Goal: Task Accomplishment & Management: Complete application form

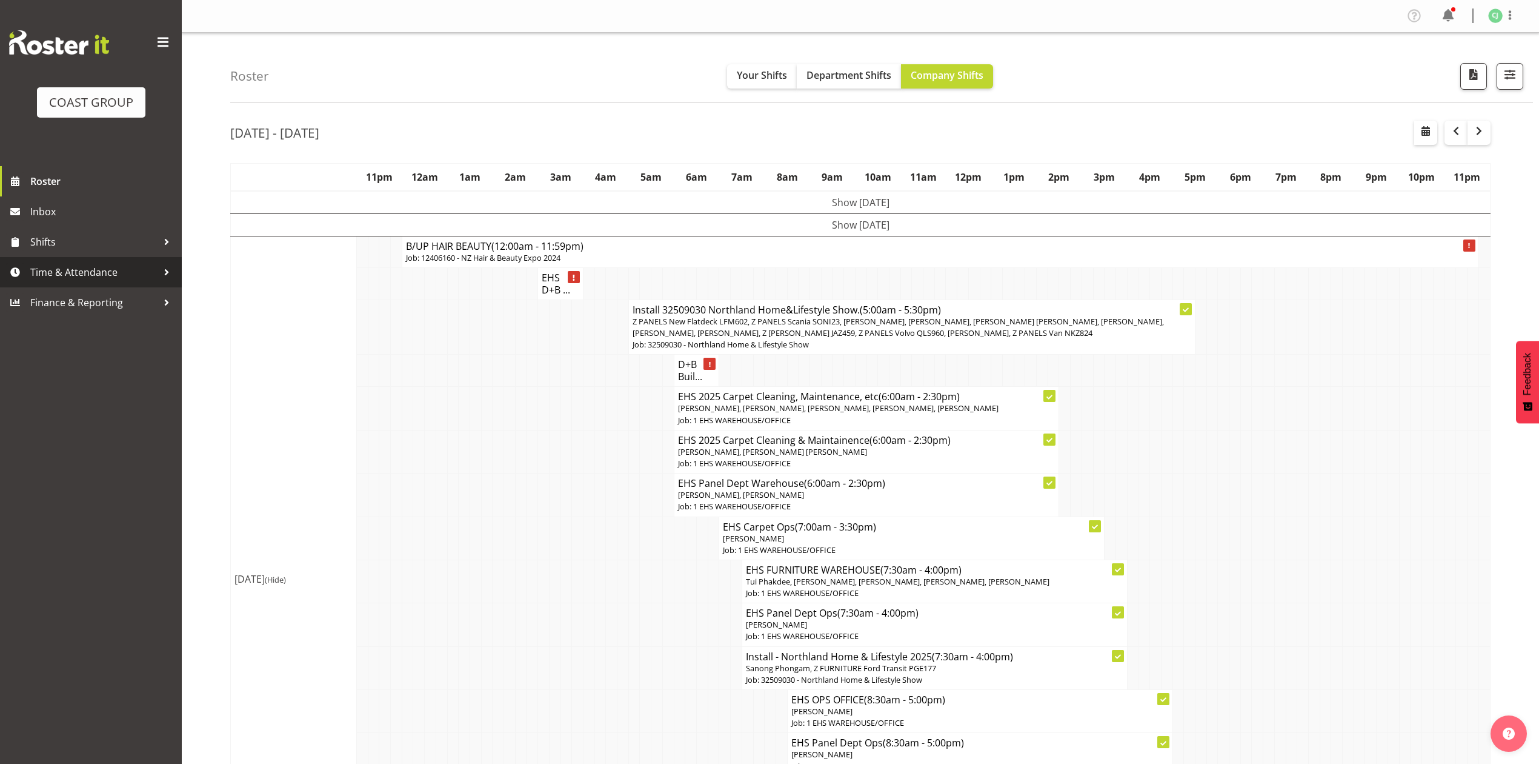
click at [76, 258] on link "Time & Attendance" at bounding box center [91, 272] width 182 height 30
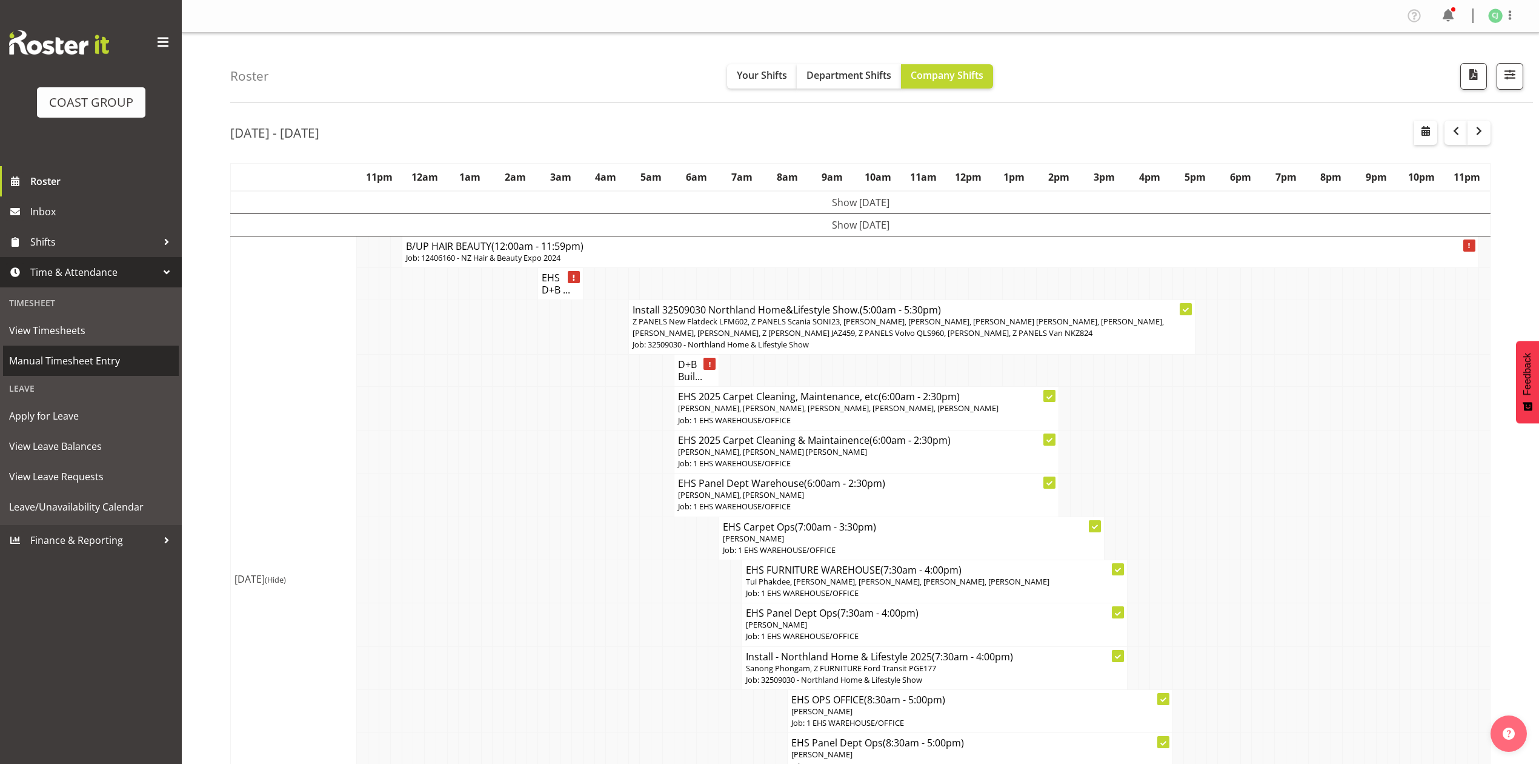
click at [93, 354] on span "Manual Timesheet Entry" at bounding box center [91, 360] width 164 height 18
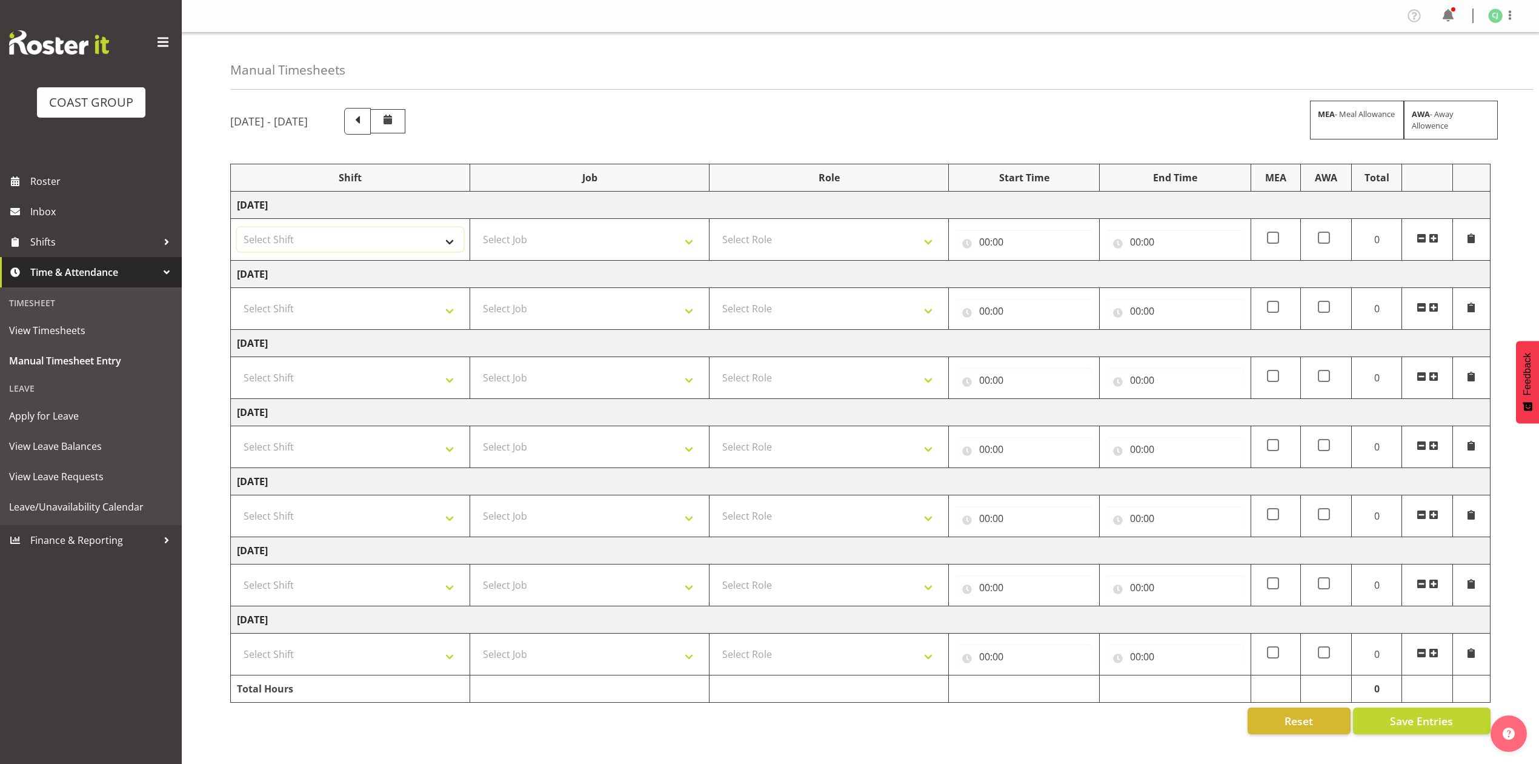
drag, startPoint x: 447, startPoint y: 236, endPoint x: 442, endPoint y: 241, distance: 6.9
click at [447, 236] on select "Select Shift EHS AKL SALES" at bounding box center [350, 239] width 227 height 24
select select "1327"
click at [237, 228] on select "Select Shift EHS AKL SALES" at bounding box center [350, 239] width 227 height 24
drag, startPoint x: 984, startPoint y: 243, endPoint x: 1014, endPoint y: 260, distance: 34.7
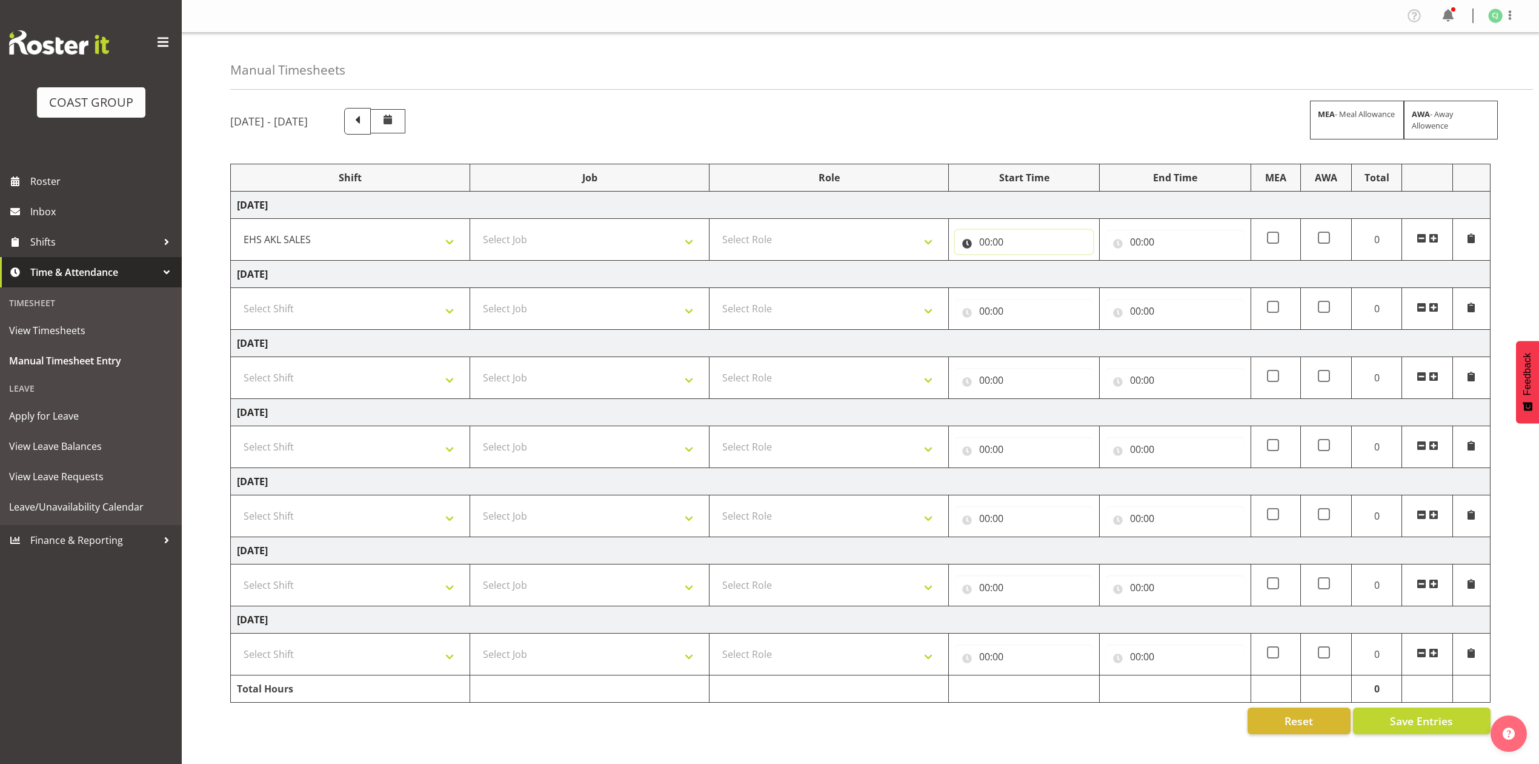
click at [985, 243] on input "00:00" at bounding box center [1024, 242] width 138 height 24
click at [1040, 271] on select "00 01 02 03 04 05 06 07 08 09 10 11 12 13 14 15 16 17 18 19 20 21 22 23" at bounding box center [1037, 273] width 27 height 24
select select "9"
click at [1024, 262] on select "00 01 02 03 04 05 06 07 08 09 10 11 12 13 14 15 16 17 18 19 20 21 22 23" at bounding box center [1037, 273] width 27 height 24
type input "09:00"
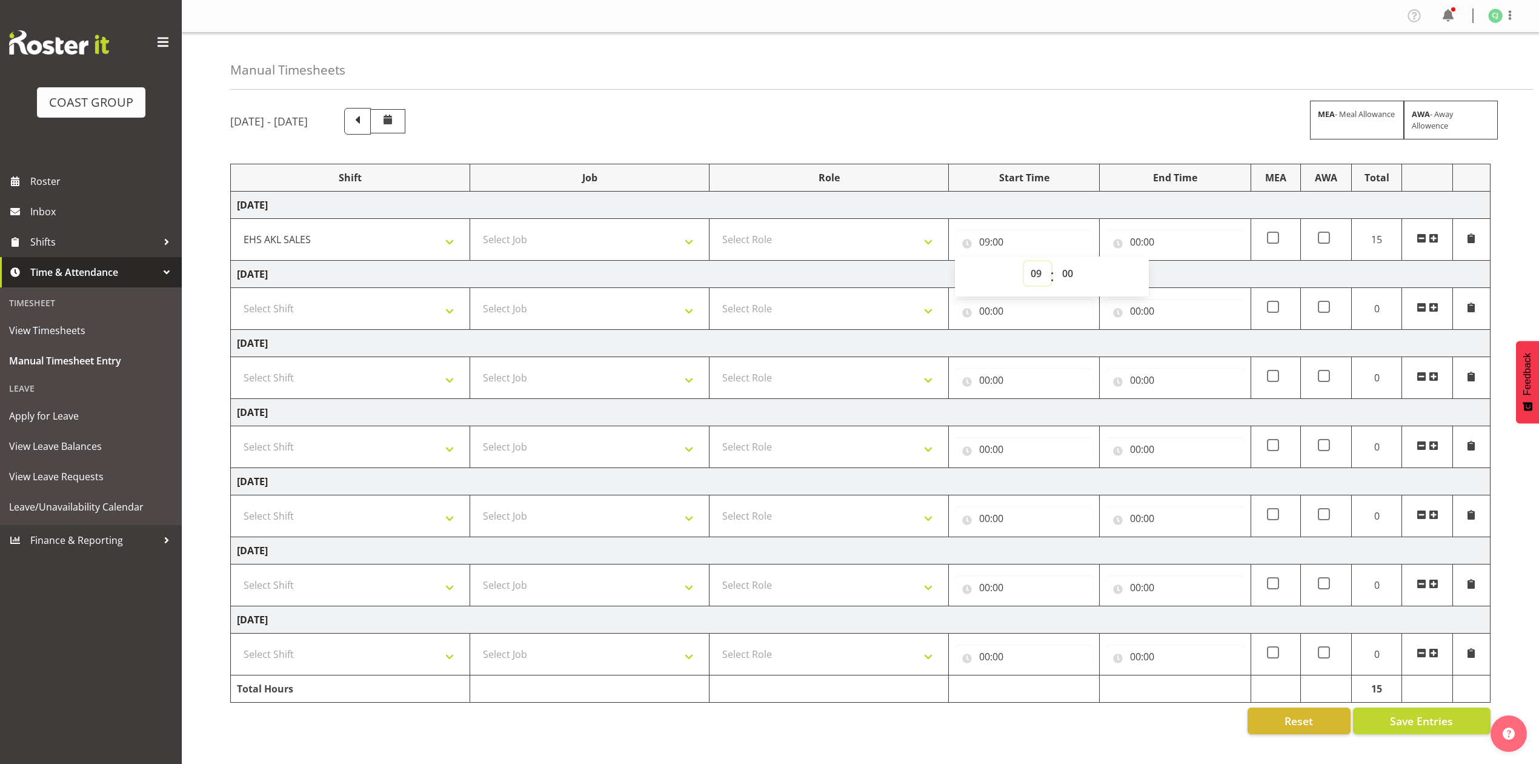
click at [1034, 271] on select "00 01 02 03 04 05 06 07 08 09 10 11 12 13 14 15 16 17 18 19 20 21 22 23" at bounding box center [1037, 273] width 27 height 24
select select "8"
click at [1024, 262] on select "00 01 02 03 04 05 06 07 08 09 10 11 12 13 14 15 16 17 18 19 20 21 22 23" at bounding box center [1037, 273] width 27 height 24
type input "08:00"
click at [1068, 275] on select "00 01 02 03 04 05 06 07 08 09 10 11 12 13 14 15 16 17 18 19 20 21 22 23 24 25 2…" at bounding box center [1069, 273] width 27 height 24
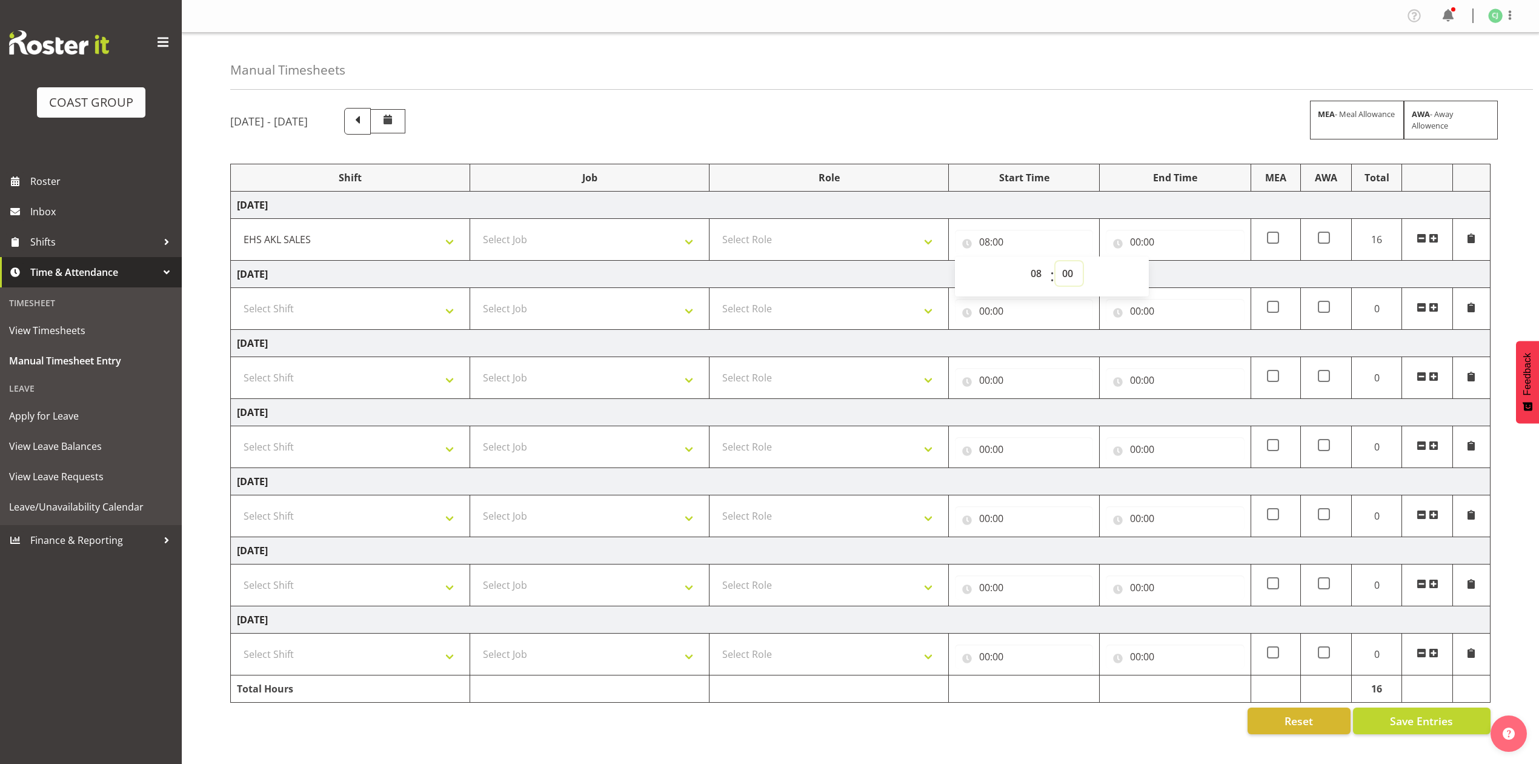
select select "30"
click at [1056, 262] on select "00 01 02 03 04 05 06 07 08 09 10 11 12 13 14 15 16 17 18 19 20 21 22 23 24 25 2…" at bounding box center [1069, 273] width 27 height 24
type input "08:30"
click at [1139, 241] on input "00:00" at bounding box center [1175, 242] width 138 height 24
click at [1189, 270] on select "00 01 02 03 04 05 06 07 08 09 10 11 12 13 14 15 16 17 18 19 20 21 22 23" at bounding box center [1188, 273] width 27 height 24
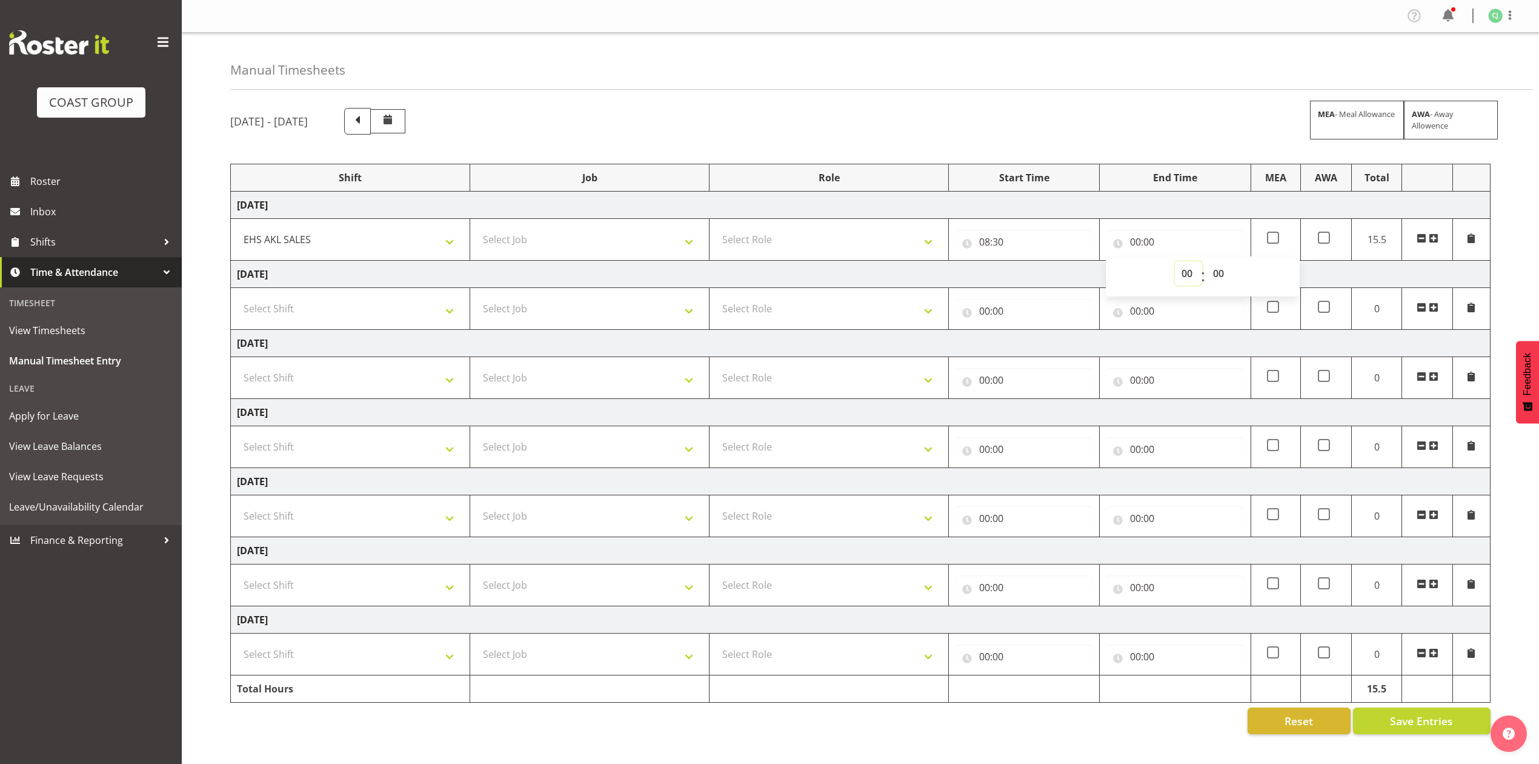
select select "10"
click at [1175, 262] on select "00 01 02 03 04 05 06 07 08 09 10 11 12 13 14 15 16 17 18 19 20 21 22 23" at bounding box center [1188, 273] width 27 height 24
type input "10:00"
click at [1430, 242] on span at bounding box center [1434, 238] width 10 height 10
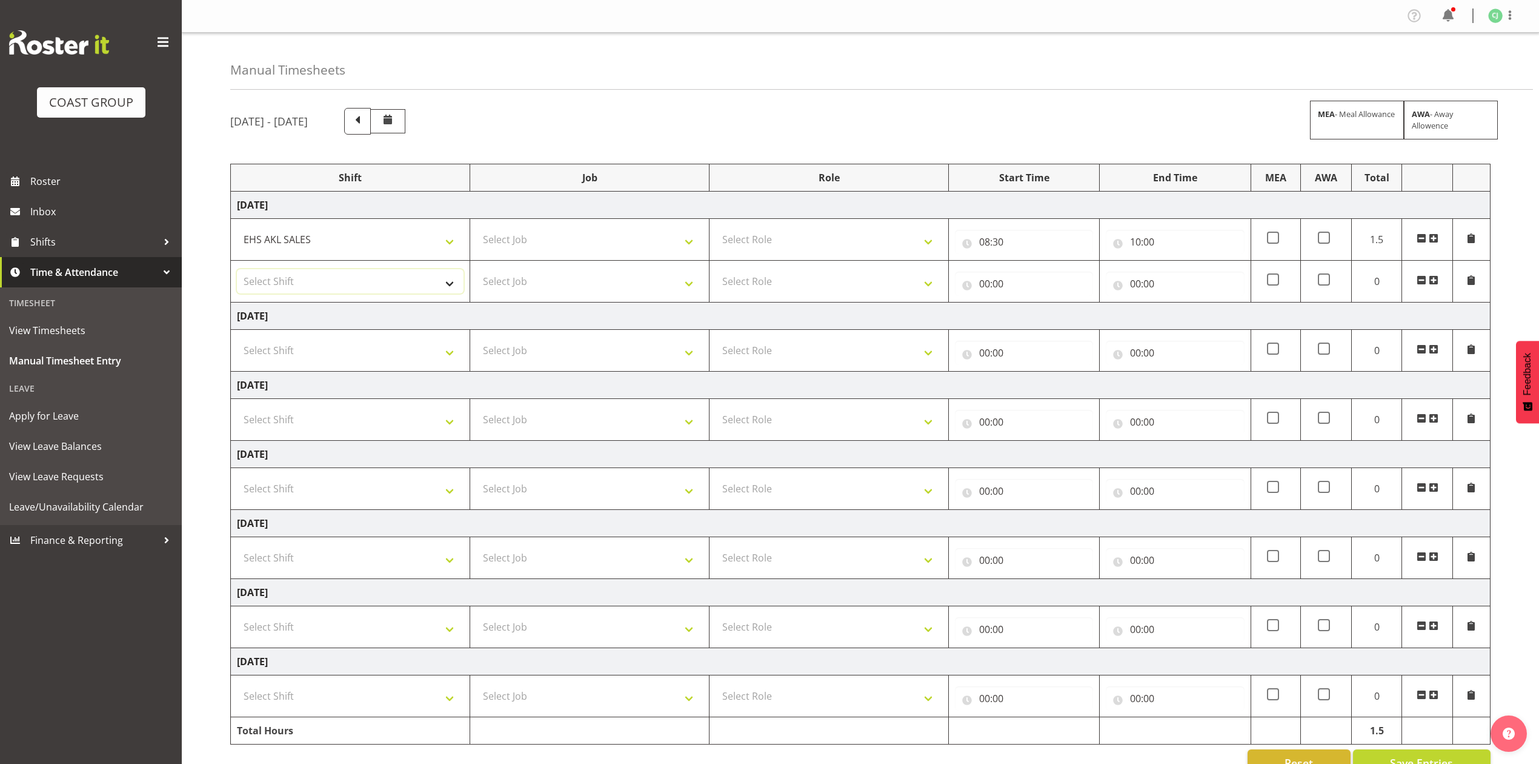
click at [367, 279] on select "Select Shift EHS AKL SALES" at bounding box center [350, 281] width 227 height 24
select select "1327"
click at [237, 270] on select "Select Shift EHS AKL SALES" at bounding box center [350, 281] width 227 height 24
click at [987, 280] on input "00:00" at bounding box center [1024, 283] width 138 height 24
click at [1033, 316] on select "00 01 02 03 04 05 06 07 08 09 10 11 12 13 14 15 16 17 18 19 20 21 22 23" at bounding box center [1037, 315] width 27 height 24
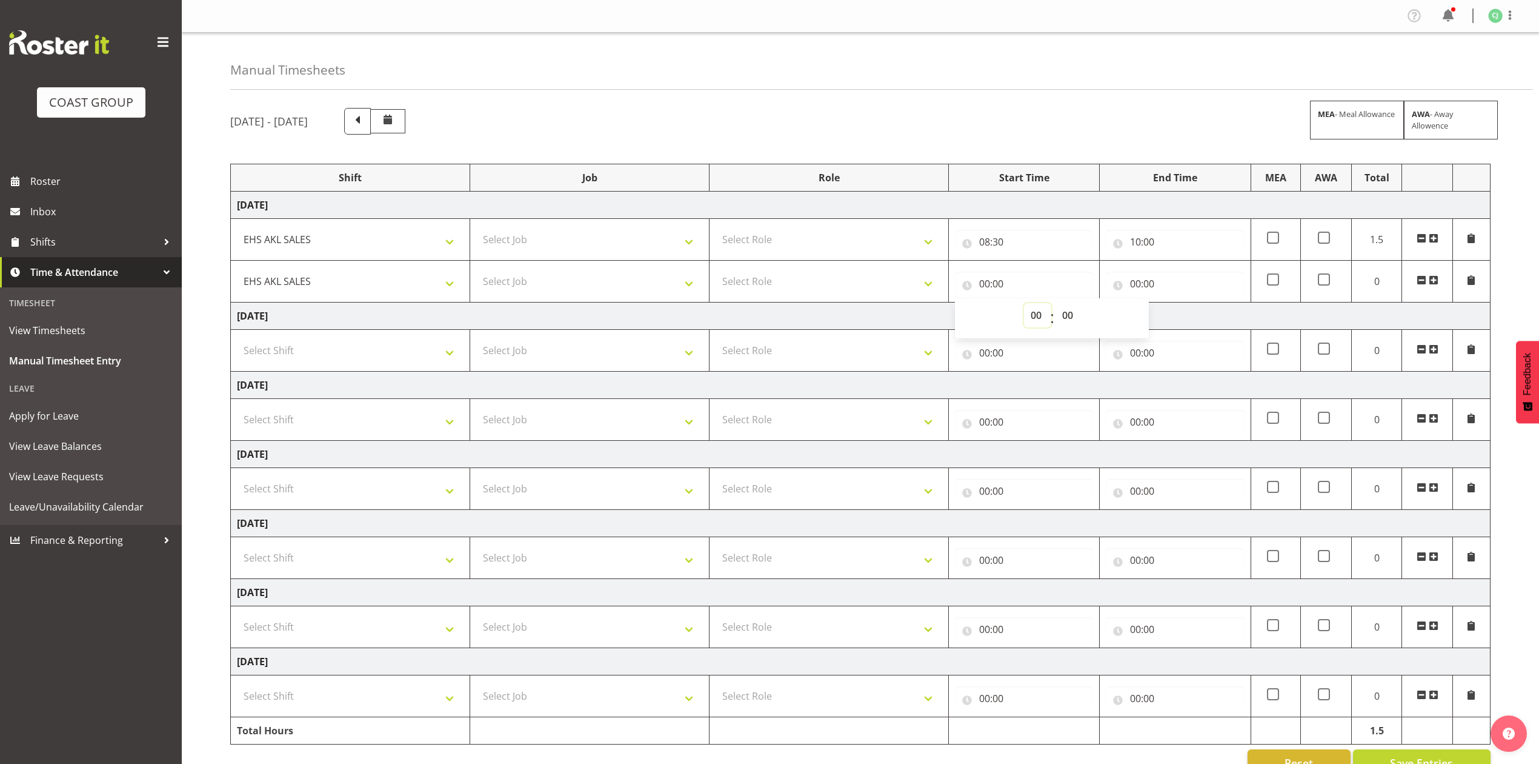
select select "10"
click at [1024, 304] on select "00 01 02 03 04 05 06 07 08 09 10 11 12 13 14 15 16 17 18 19 20 21 22 23" at bounding box center [1037, 315] width 27 height 24
type input "10:00"
click at [1138, 284] on input "00:00" at bounding box center [1175, 283] width 138 height 24
click at [1191, 316] on select "00 01 02 03 04 05 06 07 08 09 10 11 12 13 14 15 16 17 18 19 20 21 22 23" at bounding box center [1188, 315] width 27 height 24
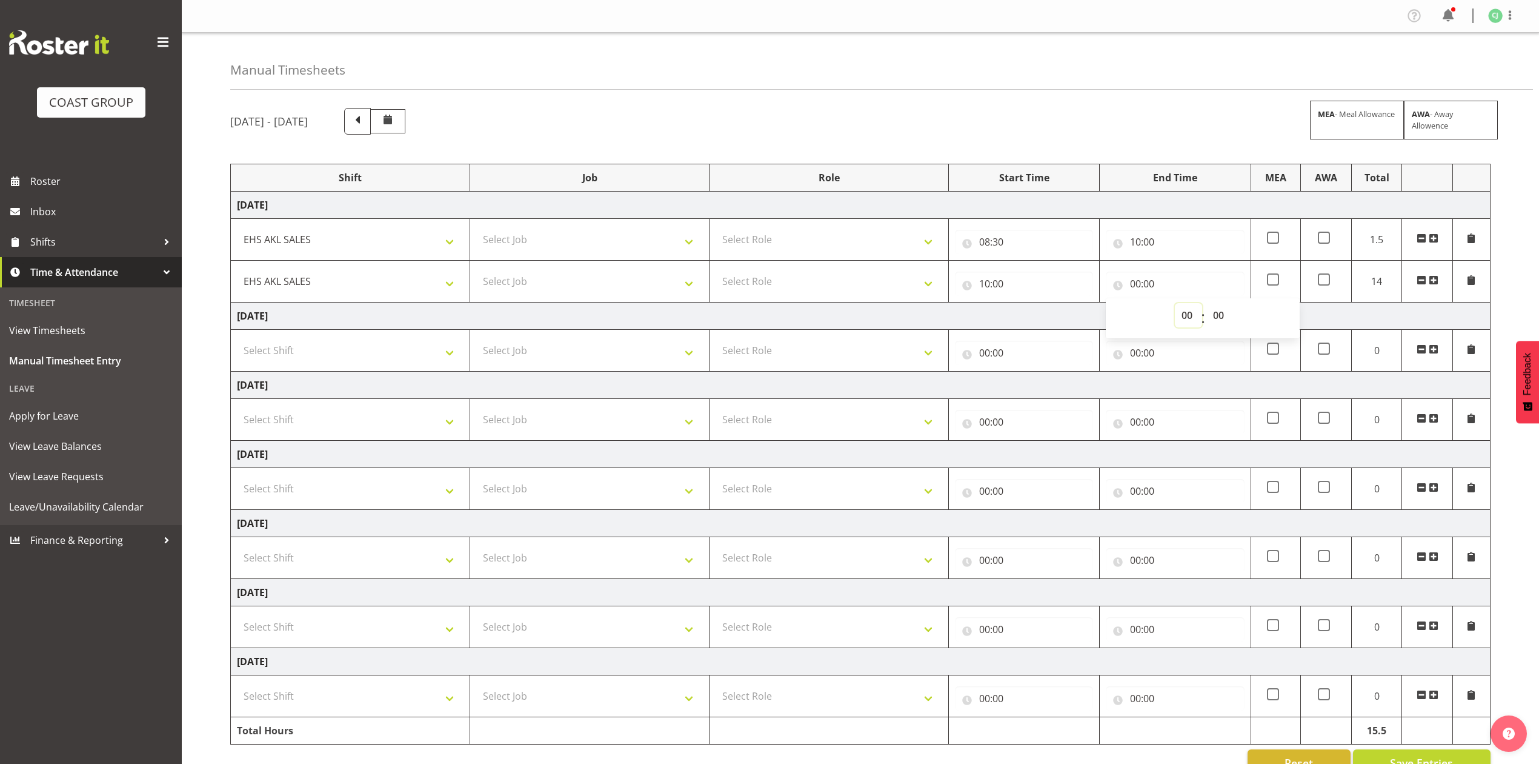
select select "11"
click at [1175, 304] on select "00 01 02 03 04 05 06 07 08 09 10 11 12 13 14 15 16 17 18 19 20 21 22 23" at bounding box center [1188, 315] width 27 height 24
type input "11:00"
click at [1434, 280] on span at bounding box center [1434, 280] width 10 height 10
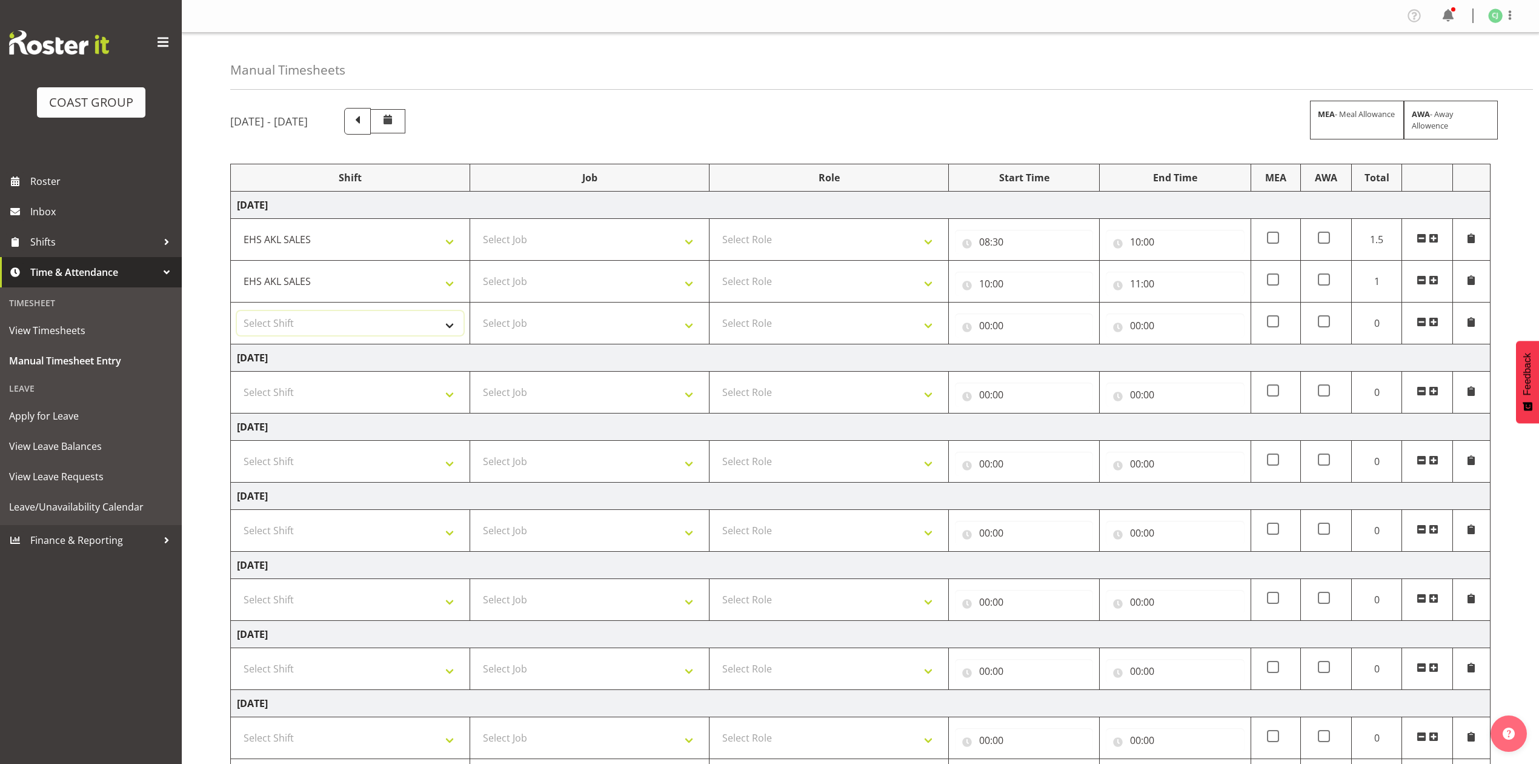
click at [333, 324] on select "Select Shift EHS AKL SALES" at bounding box center [350, 323] width 227 height 24
select select "1327"
click at [237, 313] on select "Select Shift EHS AKL SALES" at bounding box center [350, 323] width 227 height 24
click at [985, 320] on input "00:00" at bounding box center [1024, 325] width 138 height 24
click at [1035, 360] on select "00 01 02 03 04 05 06 07 08 09 10 11 12 13 14 15 16 17 18 19 20 21 22 23" at bounding box center [1037, 357] width 27 height 24
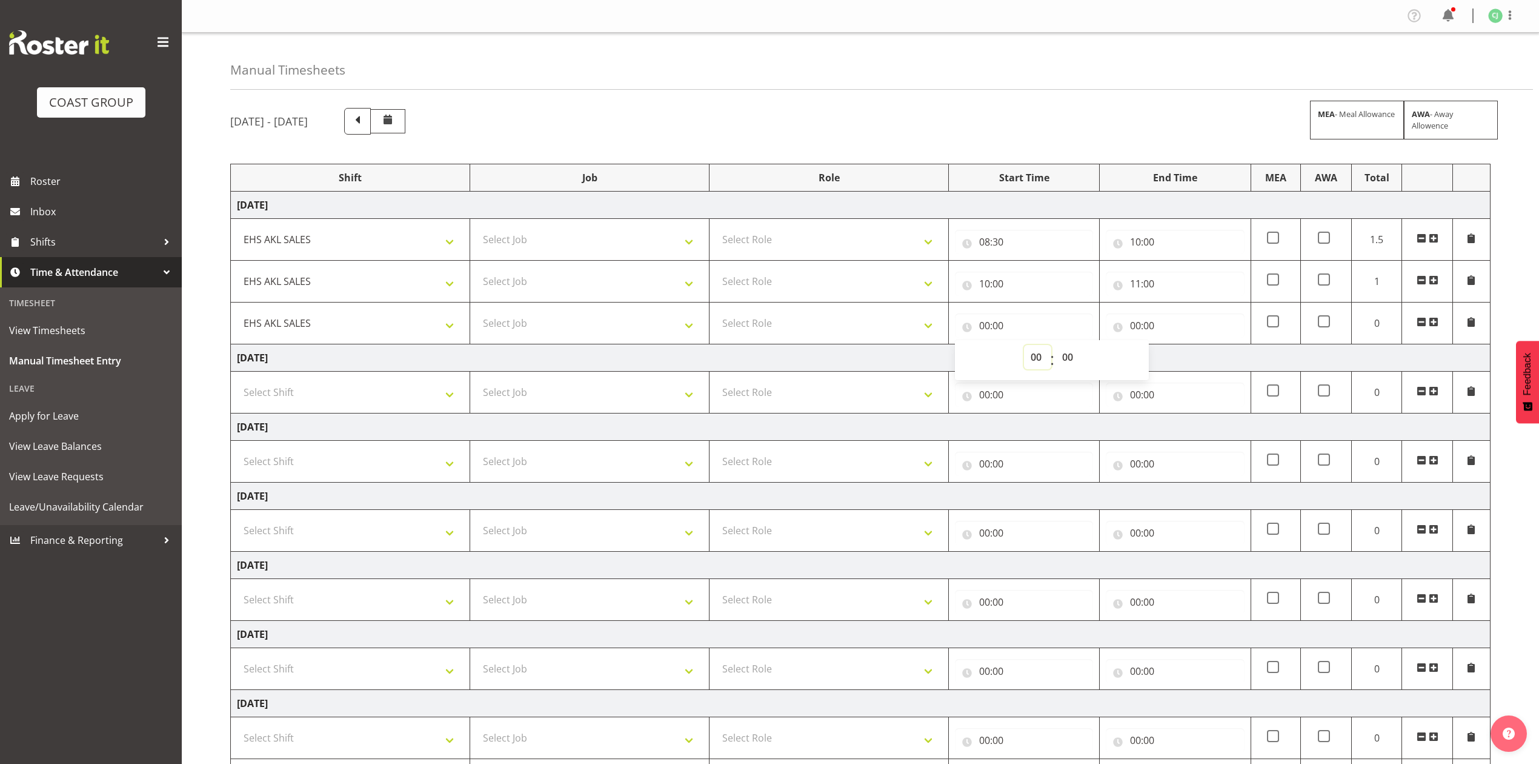
select select "11"
click at [1024, 347] on select "00 01 02 03 04 05 06 07 08 09 10 11 12 13 14 15 16 17 18 19 20 21 22 23" at bounding box center [1037, 357] width 27 height 24
type input "11:00"
click at [1134, 318] on input "00:00" at bounding box center [1175, 325] width 138 height 24
drag, startPoint x: 1183, startPoint y: 354, endPoint x: 1200, endPoint y: 355, distance: 17.6
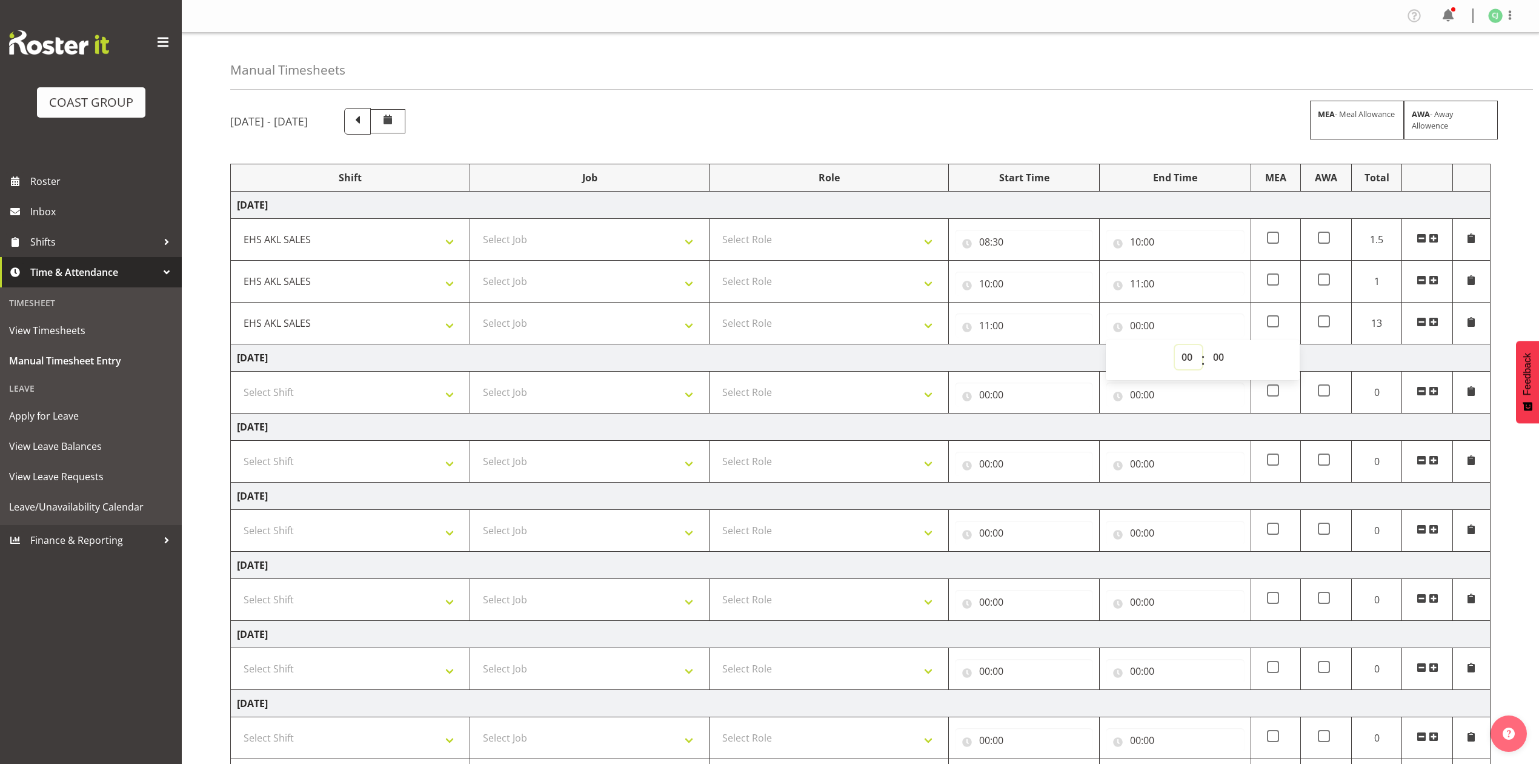
click at [1183, 354] on select "00 01 02 03 04 05 06 07 08 09 10 11 12 13 14 15 16 17 18 19 20 21 22 23" at bounding box center [1188, 357] width 27 height 24
select select "12"
click at [1175, 347] on select "00 01 02 03 04 05 06 07 08 09 10 11 12 13 14 15 16 17 18 19 20 21 22 23" at bounding box center [1188, 357] width 27 height 24
type input "12:00"
click at [1436, 321] on span at bounding box center [1434, 322] width 10 height 10
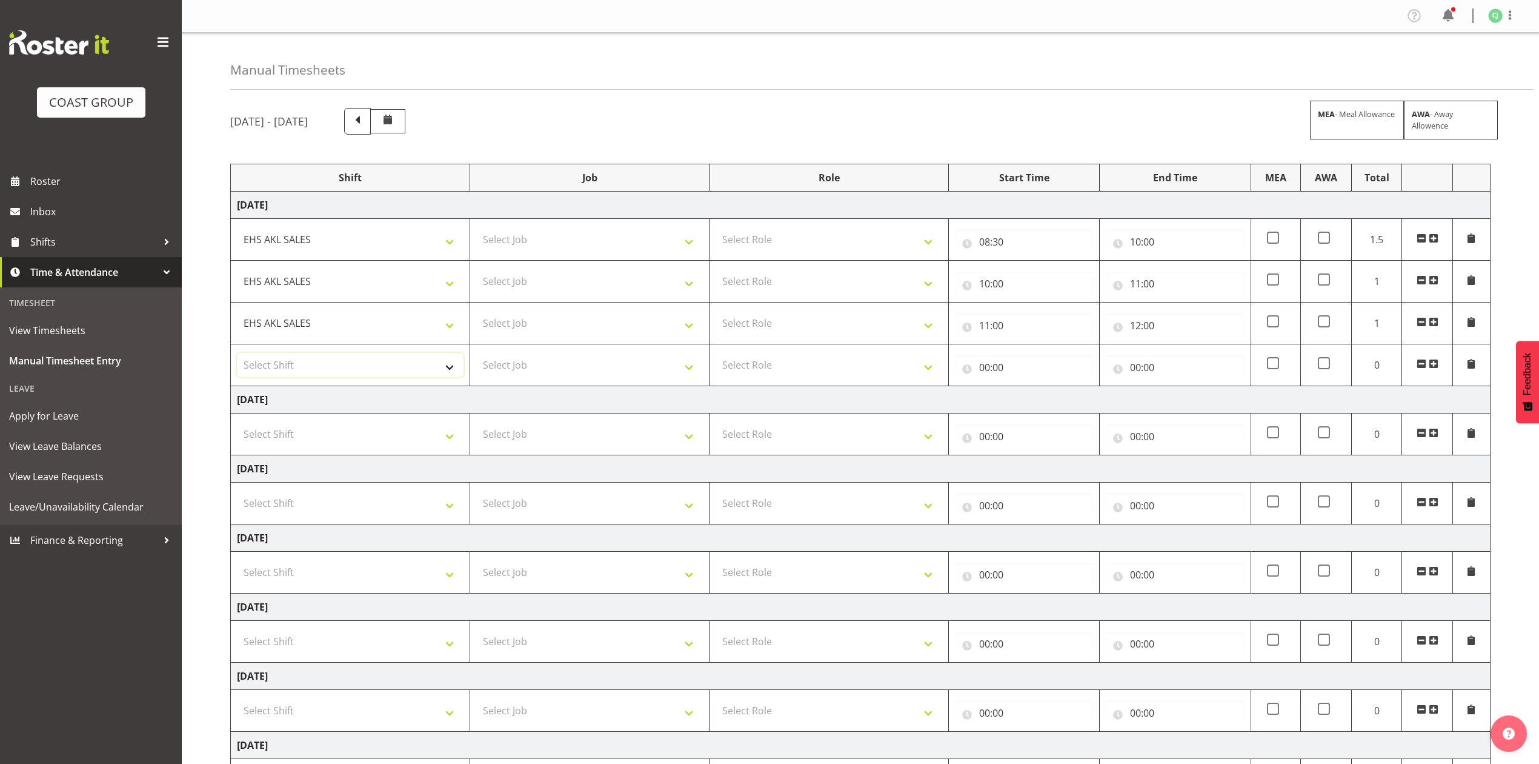
click at [388, 365] on select "Select Shift EHS AKL SALES" at bounding box center [350, 365] width 227 height 24
select select "1327"
click at [237, 354] on select "Select Shift EHS AKL SALES" at bounding box center [350, 365] width 227 height 24
click at [983, 367] on input "00:00" at bounding box center [1024, 367] width 138 height 24
click at [1035, 403] on select "00 01 02 03 04 05 06 07 08 09 10 11 12 13 14 15 16 17 18 19 20 21 22 23" at bounding box center [1037, 399] width 27 height 24
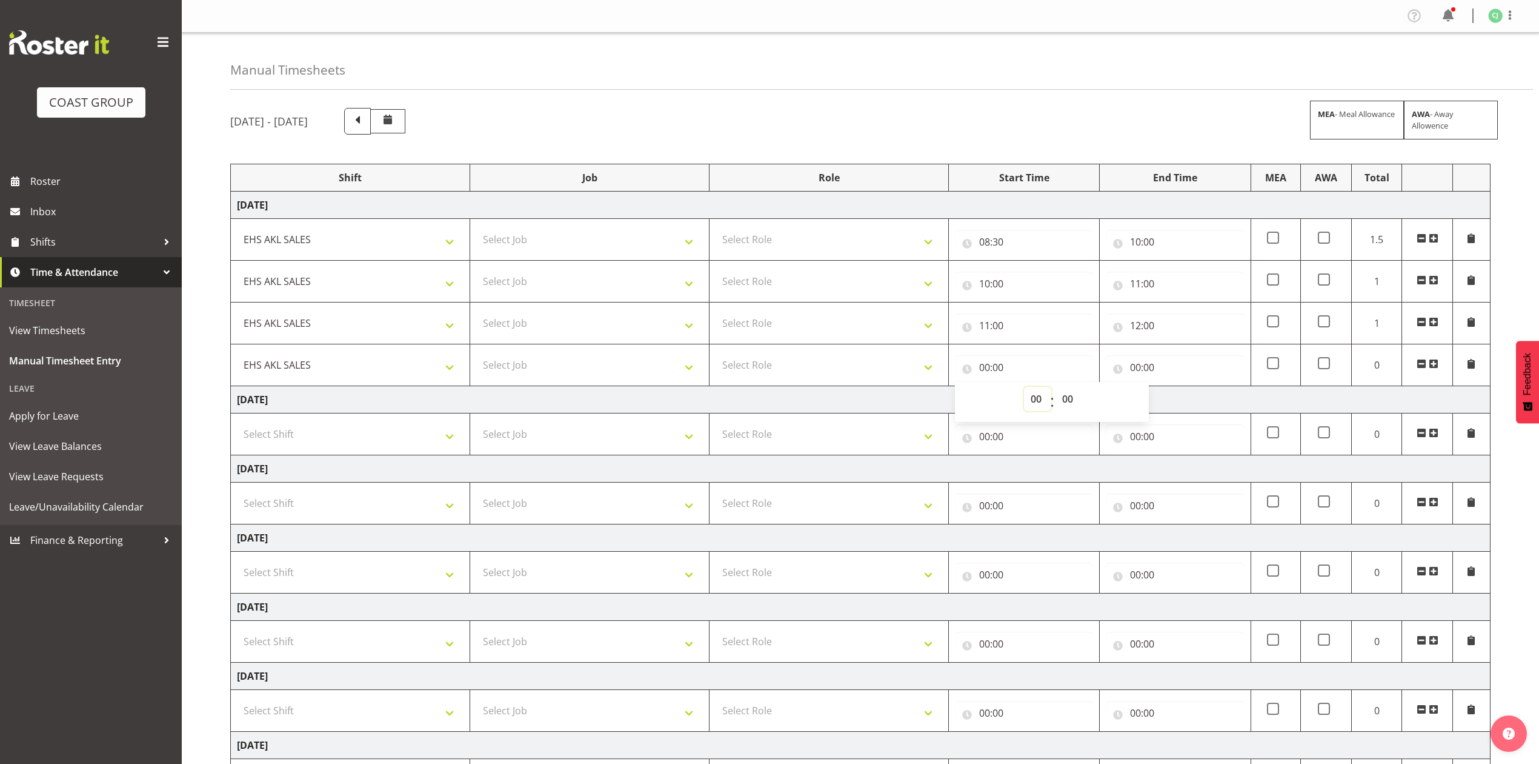
select select "12"
click at [1024, 388] on select "00 01 02 03 04 05 06 07 08 09 10 11 12 13 14 15 16 17 18 19 20 21 22 23" at bounding box center [1037, 399] width 27 height 24
type input "12:00"
click at [1142, 369] on input "00:00" at bounding box center [1175, 367] width 138 height 24
click at [1196, 398] on select "00 01 02 03 04 05 06 07 08 09 10 11 12 13 14 15 16 17 18 19 20 21 22 23" at bounding box center [1188, 399] width 27 height 24
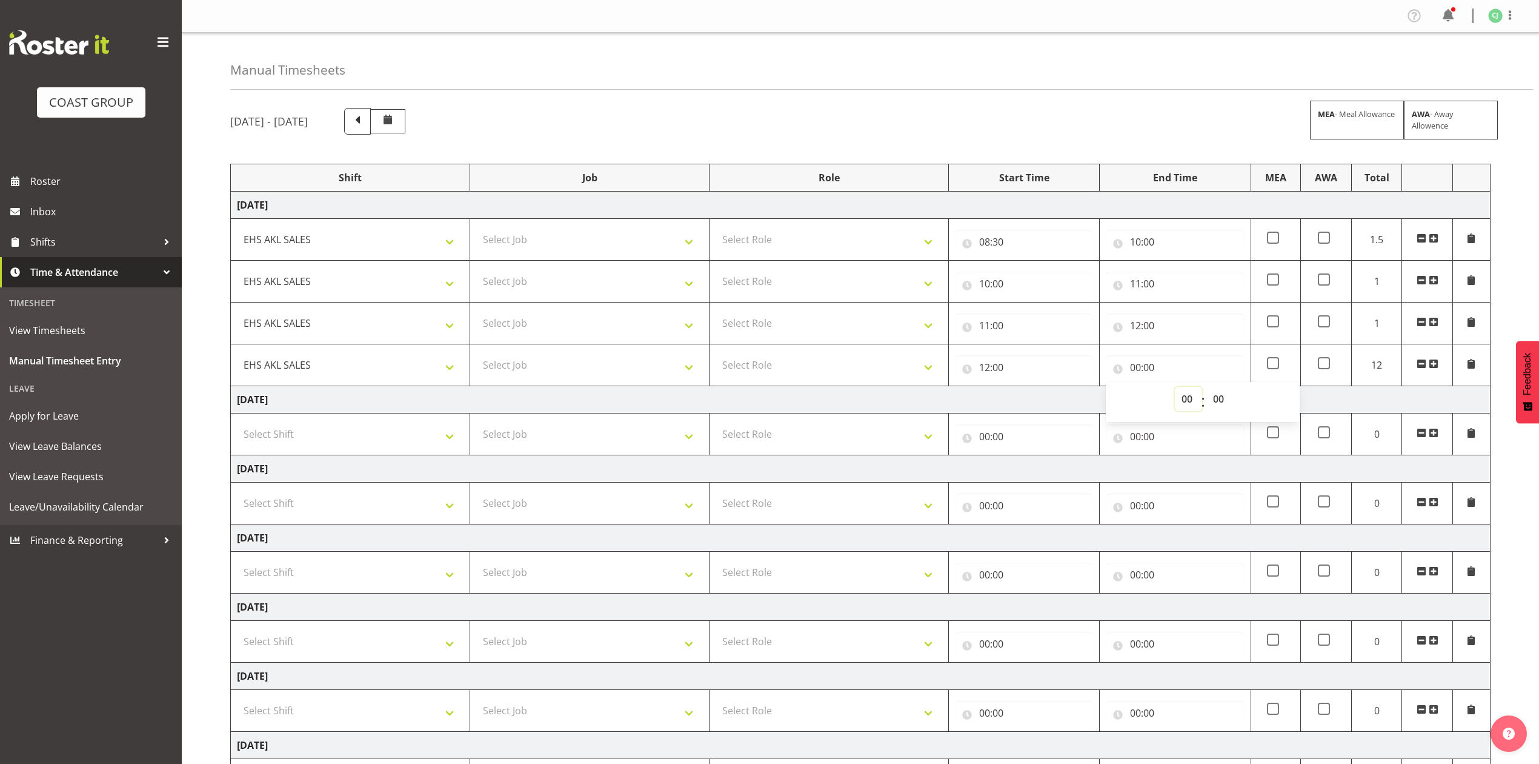
select select "13"
click at [1175, 388] on select "00 01 02 03 04 05 06 07 08 09 10 11 12 13 14 15 16 17 18 19 20 21 22 23" at bounding box center [1188, 399] width 27 height 24
type input "13:00"
click at [1436, 361] on span at bounding box center [1434, 364] width 10 height 10
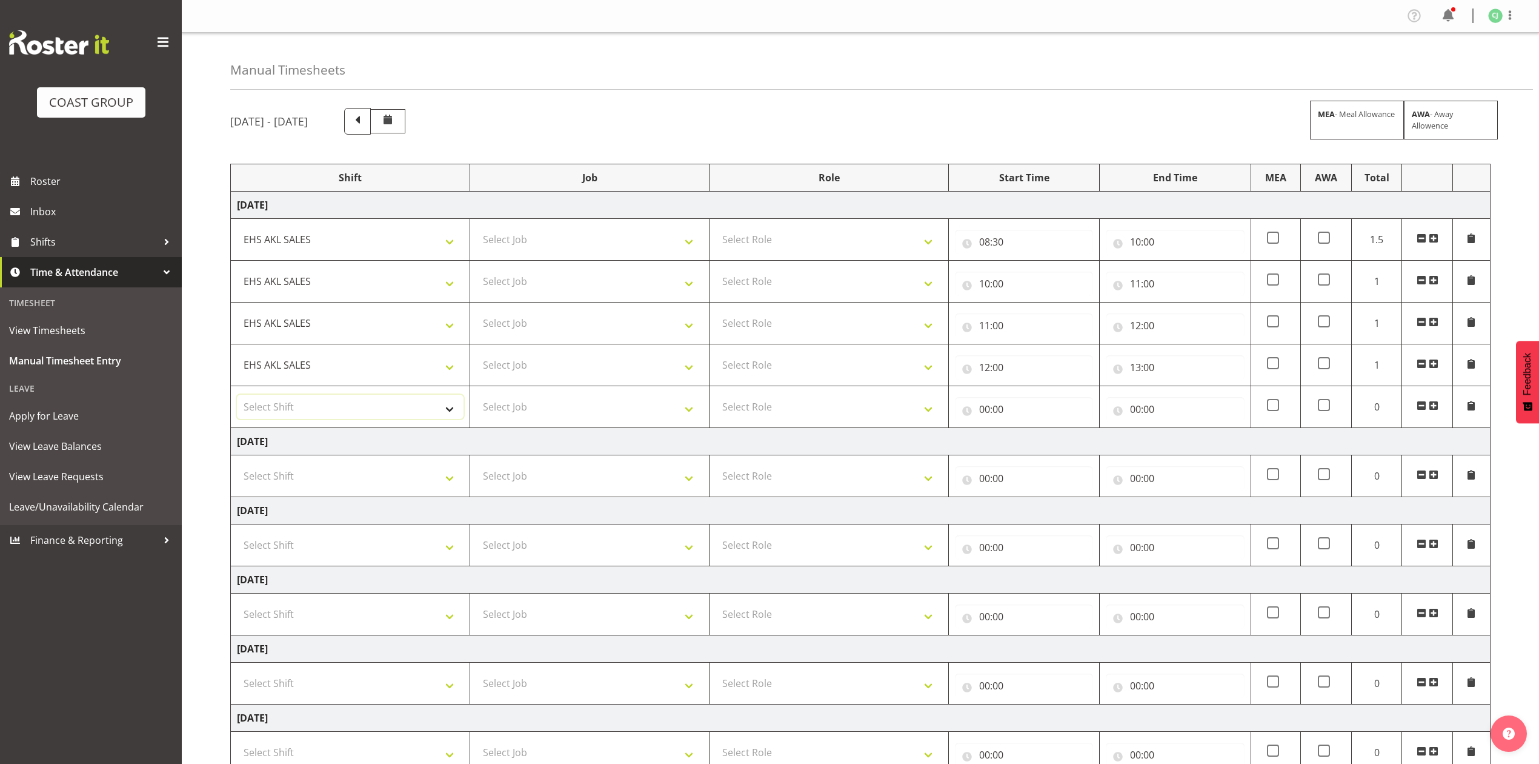
click at [361, 412] on select "Select Shift EHS AKL SALES" at bounding box center [350, 406] width 227 height 24
select select "1327"
click at [237, 396] on select "Select Shift EHS AKL SALES" at bounding box center [350, 406] width 227 height 24
click at [987, 408] on input "00:00" at bounding box center [1024, 409] width 138 height 24
click at [1039, 444] on select "00 01 02 03 04 05 06 07 08 09 10 11 12 13 14 15 16 17 18 19 20 21 22 23" at bounding box center [1037, 440] width 27 height 24
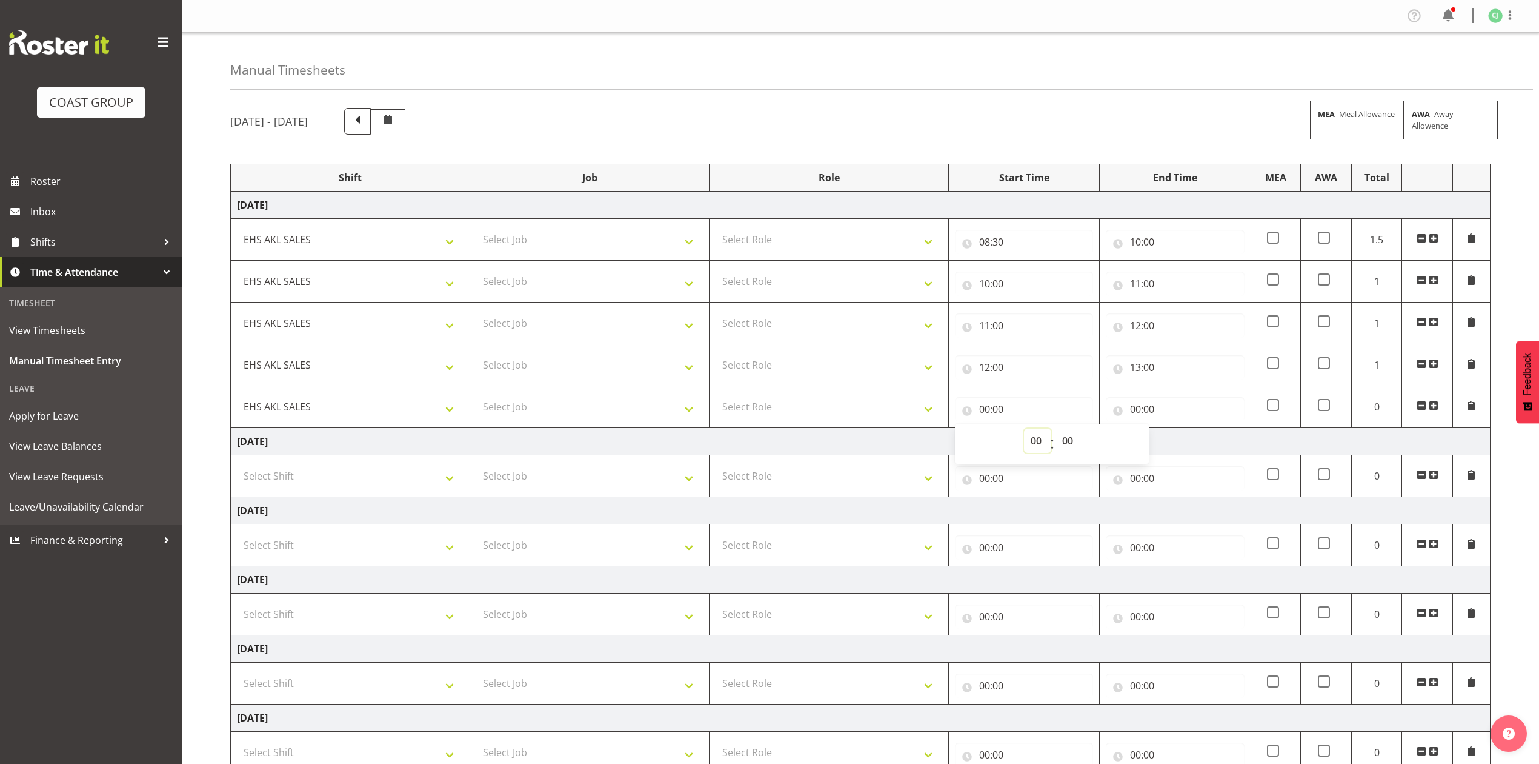
select select "13"
click at [1024, 430] on select "00 01 02 03 04 05 06 07 08 09 10 11 12 13 14 15 16 17 18 19 20 21 22 23" at bounding box center [1037, 440] width 27 height 24
type input "13:00"
click at [1138, 408] on input "00:00" at bounding box center [1175, 409] width 138 height 24
drag, startPoint x: 1188, startPoint y: 444, endPoint x: 1188, endPoint y: 432, distance: 11.5
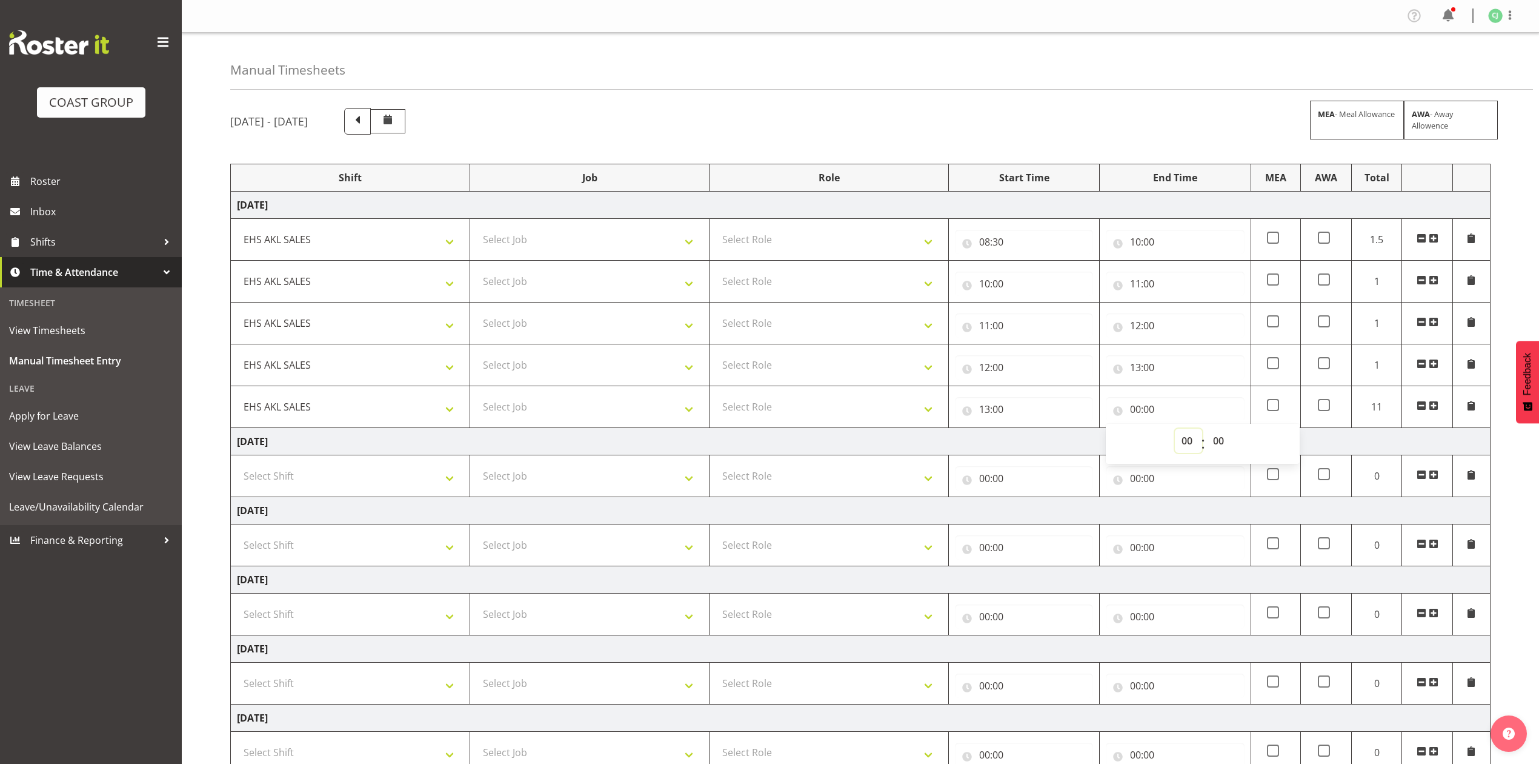
click at [1188, 444] on select "00 01 02 03 04 05 06 07 08 09 10 11 12 13 14 15 16 17 18 19 20 21 22 23" at bounding box center [1188, 440] width 27 height 24
select select "14"
click at [1175, 430] on select "00 01 02 03 04 05 06 07 08 09 10 11 12 13 14 15 16 17 18 19 20 21 22 23" at bounding box center [1188, 440] width 27 height 24
type input "14:00"
click at [1437, 408] on span at bounding box center [1434, 406] width 10 height 10
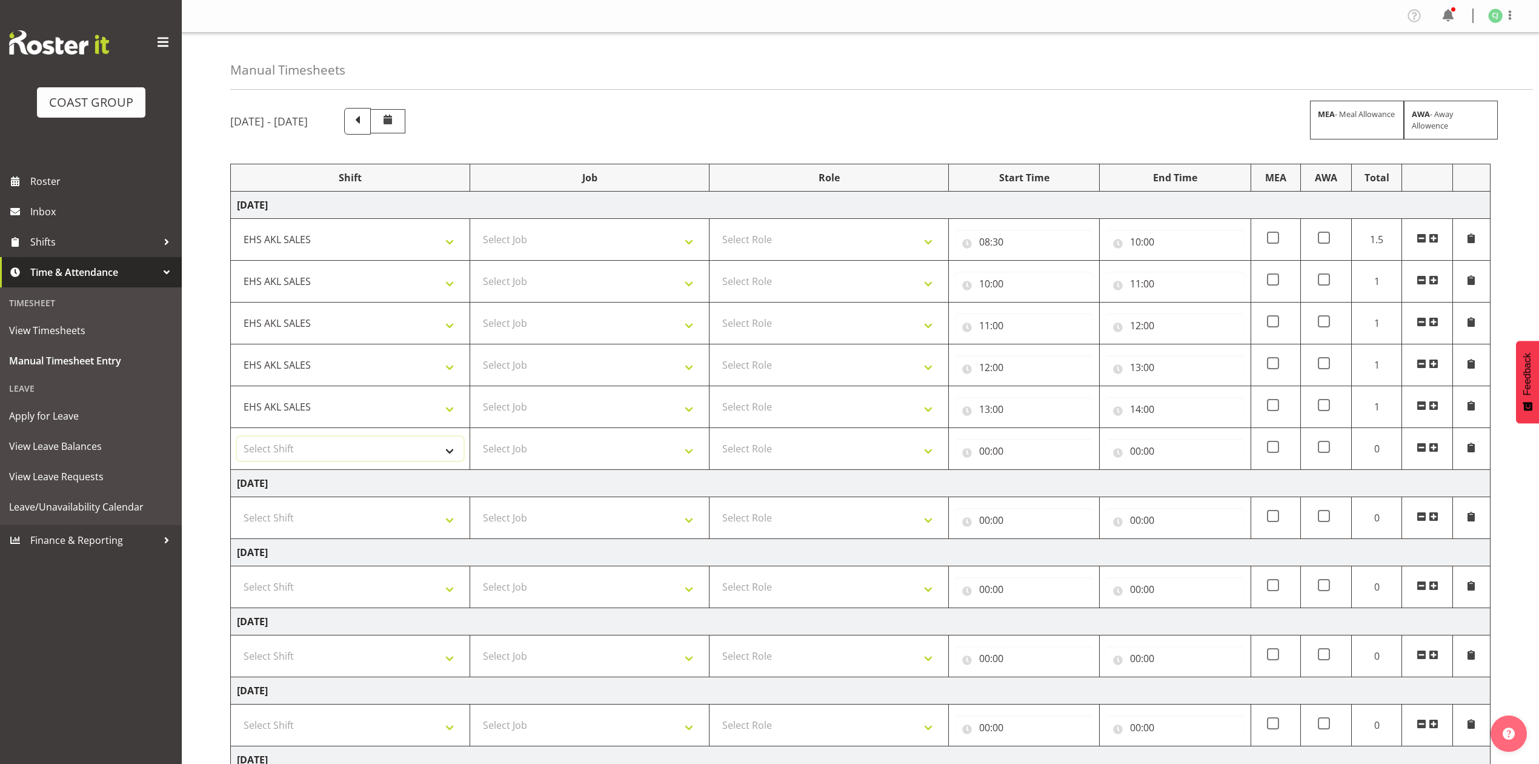
click at [371, 461] on select "Select Shift EHS AKL SALES" at bounding box center [350, 448] width 227 height 24
select select "1327"
click at [237, 439] on select "Select Shift EHS AKL SALES" at bounding box center [350, 448] width 227 height 24
click at [985, 452] on input "00:00" at bounding box center [1024, 451] width 138 height 24
click at [1036, 478] on select "00 01 02 03 04 05 06 07 08 09 10 11 12 13 14 15 16 17 18 19 20 21 22 23" at bounding box center [1037, 482] width 27 height 24
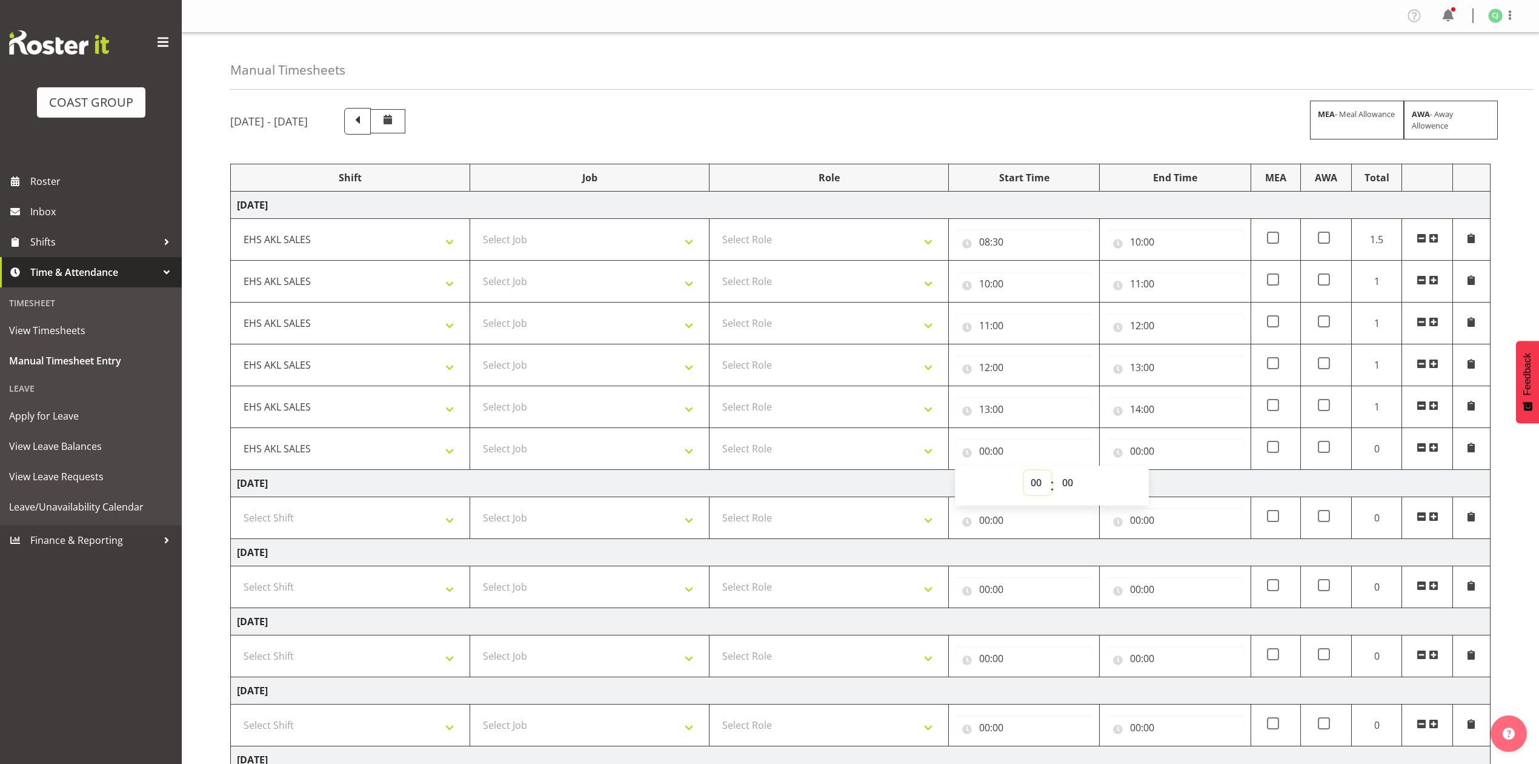
select select "14"
click at [1024, 473] on select "00 01 02 03 04 05 06 07 08 09 10 11 12 13 14 15 16 17 18 19 20 21 22 23" at bounding box center [1037, 482] width 27 height 24
type input "14:00"
drag, startPoint x: 1134, startPoint y: 451, endPoint x: 1159, endPoint y: 473, distance: 32.7
click at [1134, 452] on input "00:00" at bounding box center [1175, 451] width 138 height 24
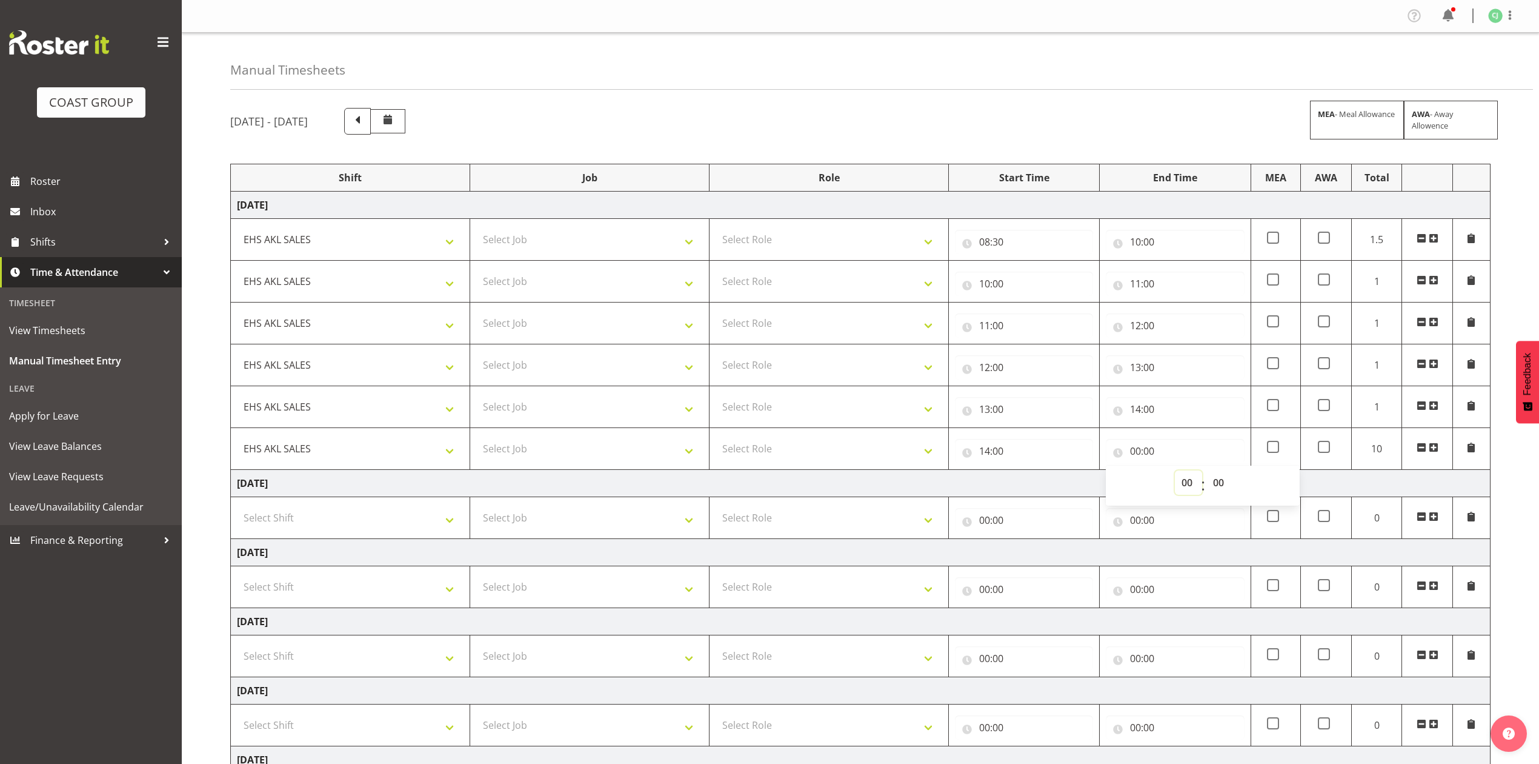
click at [1185, 483] on select "00 01 02 03 04 05 06 07 08 09 10 11 12 13 14 15 16 17 18 19 20 21 22 23" at bounding box center [1188, 482] width 27 height 24
select select "15"
click at [1175, 473] on select "00 01 02 03 04 05 06 07 08 09 10 11 12 13 14 15 16 17 18 19 20 21 22 23" at bounding box center [1188, 482] width 27 height 24
type input "15:00"
drag, startPoint x: 1226, startPoint y: 480, endPoint x: 1225, endPoint y: 473, distance: 6.8
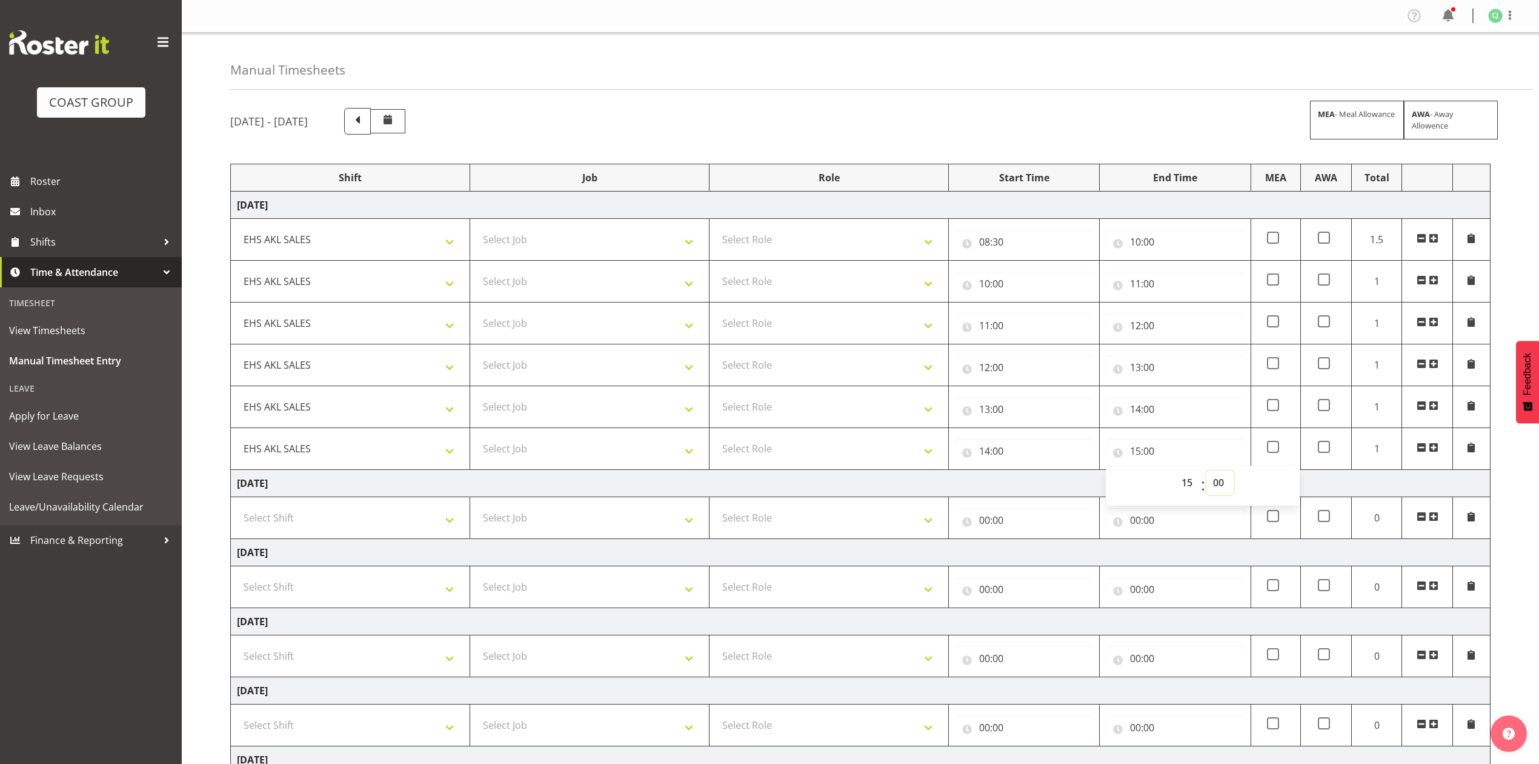
click at [1226, 479] on select "00 01 02 03 04 05 06 07 08 09 10 11 12 13 14 15 16 17 18 19 20 21 22 23 24 25 2…" at bounding box center [1219, 482] width 27 height 24
select select "30"
click at [1206, 473] on select "00 01 02 03 04 05 06 07 08 09 10 11 12 13 14 15 16 17 18 19 20 21 22 23 24 25 2…" at bounding box center [1219, 482] width 27 height 24
type input "15:30"
click at [571, 238] on select "Select Job 1 Carlton Events 1 [PERSON_NAME][GEOGRAPHIC_DATA] 1 [PERSON_NAME][GE…" at bounding box center [589, 239] width 227 height 24
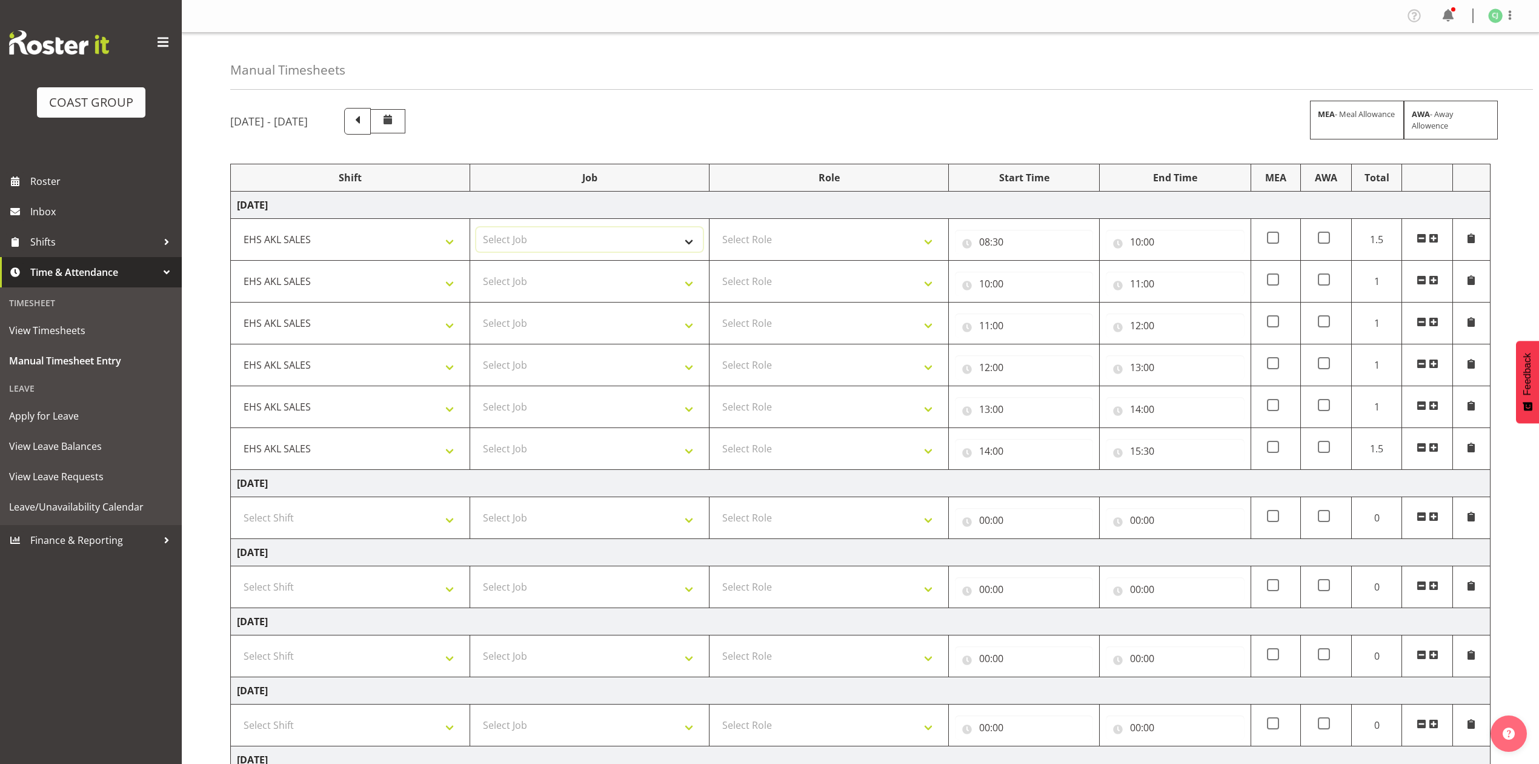
select select "69"
click at [476, 228] on select "Select Job 1 Carlton Events 1 [PERSON_NAME][GEOGRAPHIC_DATA] 1 [PERSON_NAME][GE…" at bounding box center [589, 239] width 227 height 24
click at [564, 286] on select "Select Job 1 Carlton Events 1 [PERSON_NAME][GEOGRAPHIC_DATA] 1 [PERSON_NAME][GE…" at bounding box center [589, 281] width 227 height 24
select select "9900"
click at [476, 270] on select "Select Job 1 Carlton Events 1 [PERSON_NAME][GEOGRAPHIC_DATA] 1 [PERSON_NAME][GE…" at bounding box center [589, 281] width 227 height 24
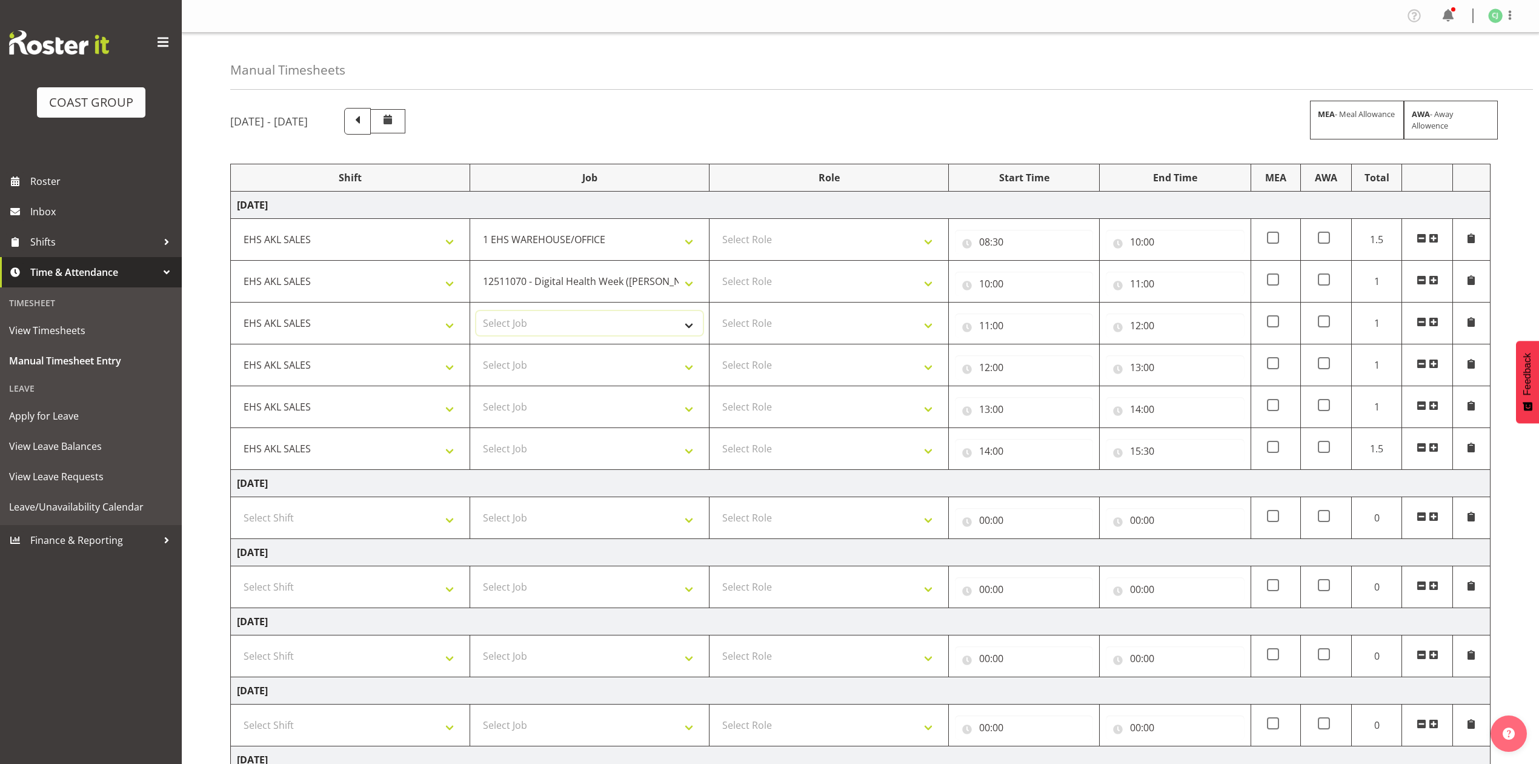
click at [561, 325] on select "Select Job 1 Carlton Events 1 [PERSON_NAME][GEOGRAPHIC_DATA] 1 [PERSON_NAME][GE…" at bounding box center [589, 323] width 227 height 24
select select "10208"
click at [476, 313] on select "Select Job 1 Carlton Events 1 [PERSON_NAME][GEOGRAPHIC_DATA] 1 [PERSON_NAME][GE…" at bounding box center [589, 323] width 227 height 24
click at [571, 364] on select "Select Job 1 Carlton Events 1 [PERSON_NAME][GEOGRAPHIC_DATA] 1 [PERSON_NAME][GE…" at bounding box center [589, 365] width 227 height 24
select select "8654"
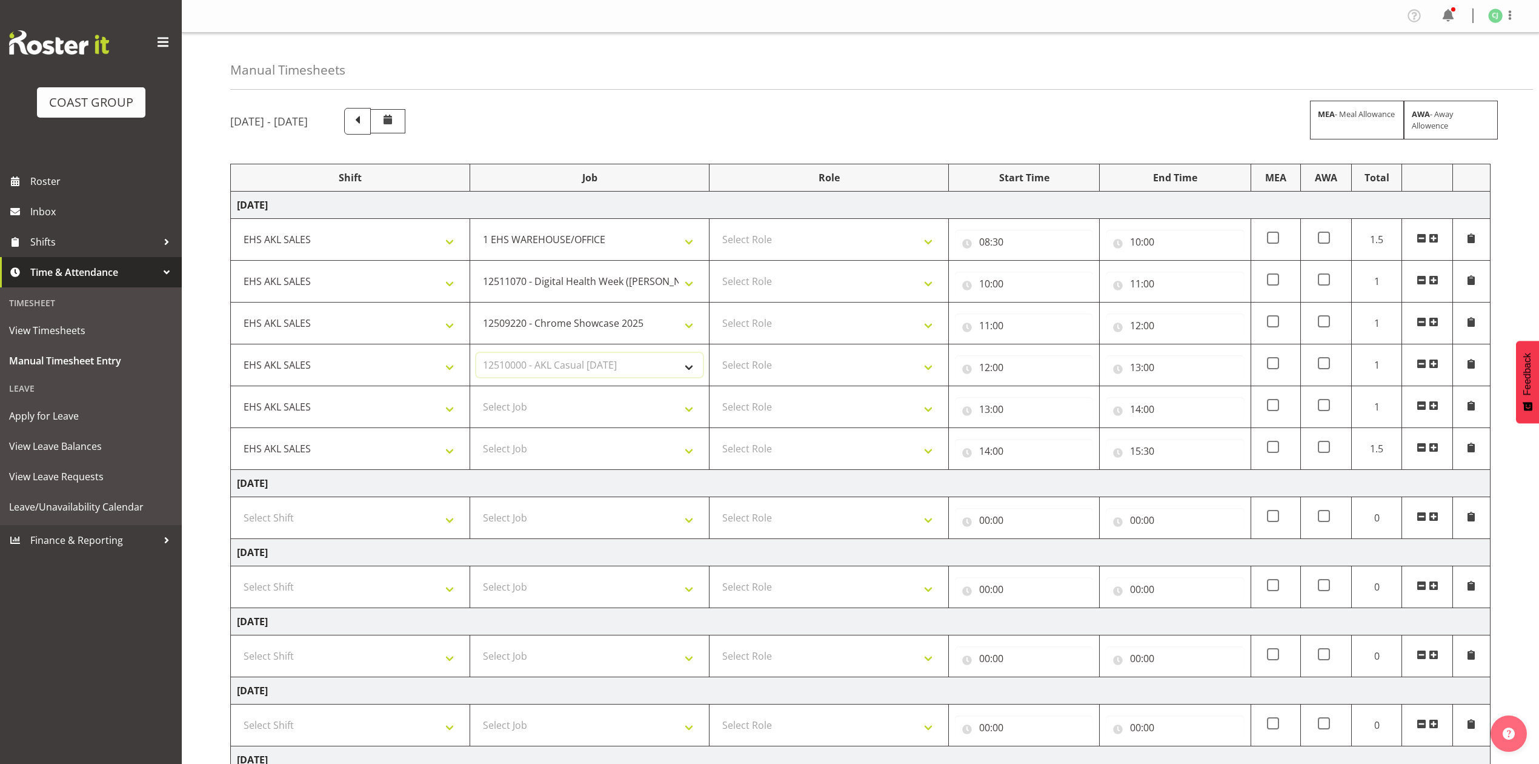
click at [476, 354] on select "Select Job 1 Carlton Events 1 [PERSON_NAME][GEOGRAPHIC_DATA] 1 [PERSON_NAME][GE…" at bounding box center [589, 365] width 227 height 24
click at [589, 404] on select "Select Job 1 Carlton Events 1 [PERSON_NAME][GEOGRAPHIC_DATA] 1 [PERSON_NAME][GE…" at bounding box center [589, 406] width 227 height 24
select select "8960"
click at [476, 396] on select "Select Job 1 Carlton Events 1 [PERSON_NAME][GEOGRAPHIC_DATA] 1 [PERSON_NAME][GE…" at bounding box center [589, 406] width 227 height 24
click at [611, 442] on select "Select Job 1 Carlton Events 1 [PERSON_NAME][GEOGRAPHIC_DATA] 1 [PERSON_NAME][GE…" at bounding box center [589, 448] width 227 height 24
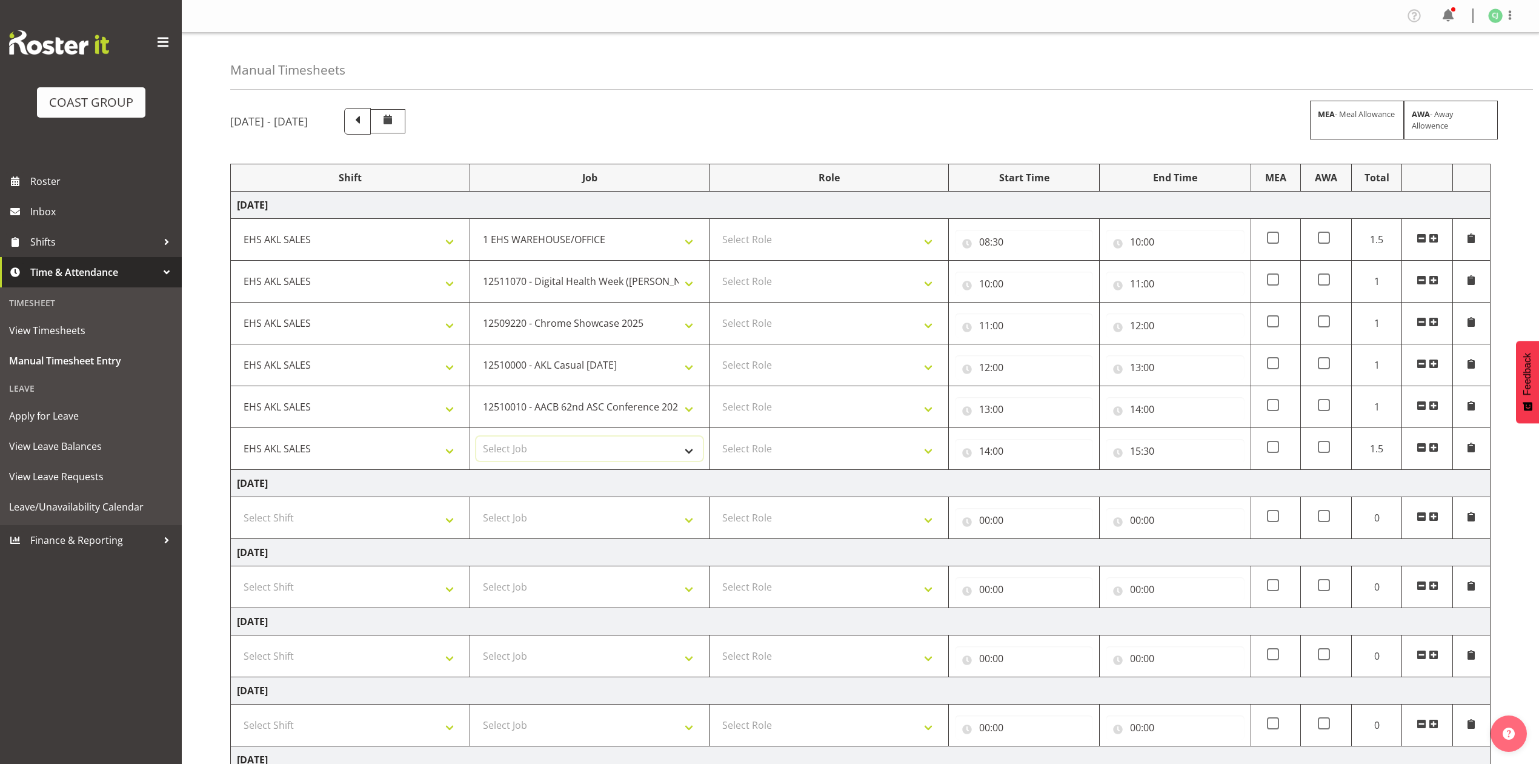
select select "10038"
click at [476, 439] on select "Select Job 1 Carlton Events 1 [PERSON_NAME][GEOGRAPHIC_DATA] 1 [PERSON_NAME][GE…" at bounding box center [589, 448] width 227 height 24
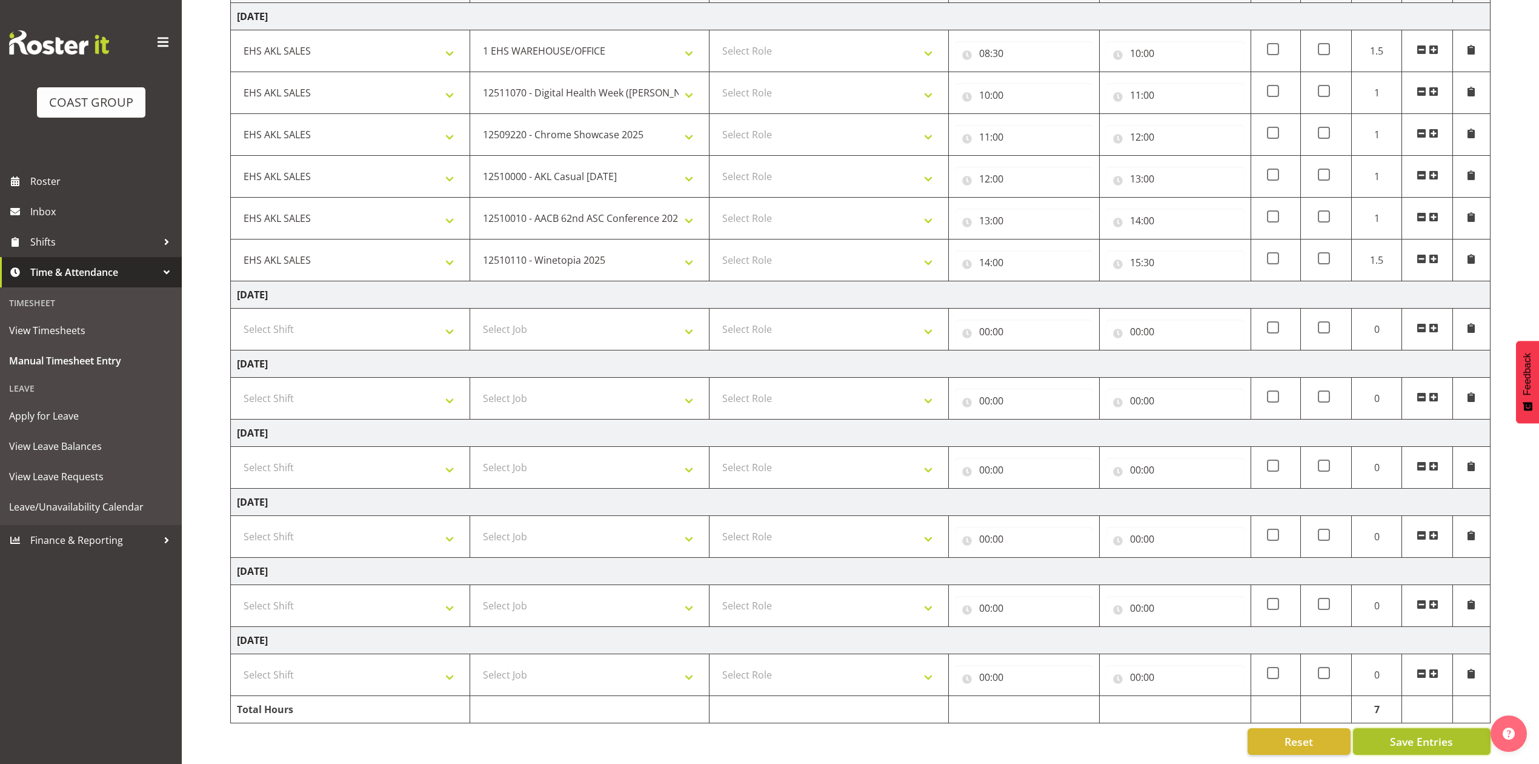
click at [1431, 733] on span "Save Entries" at bounding box center [1421, 741] width 63 height 16
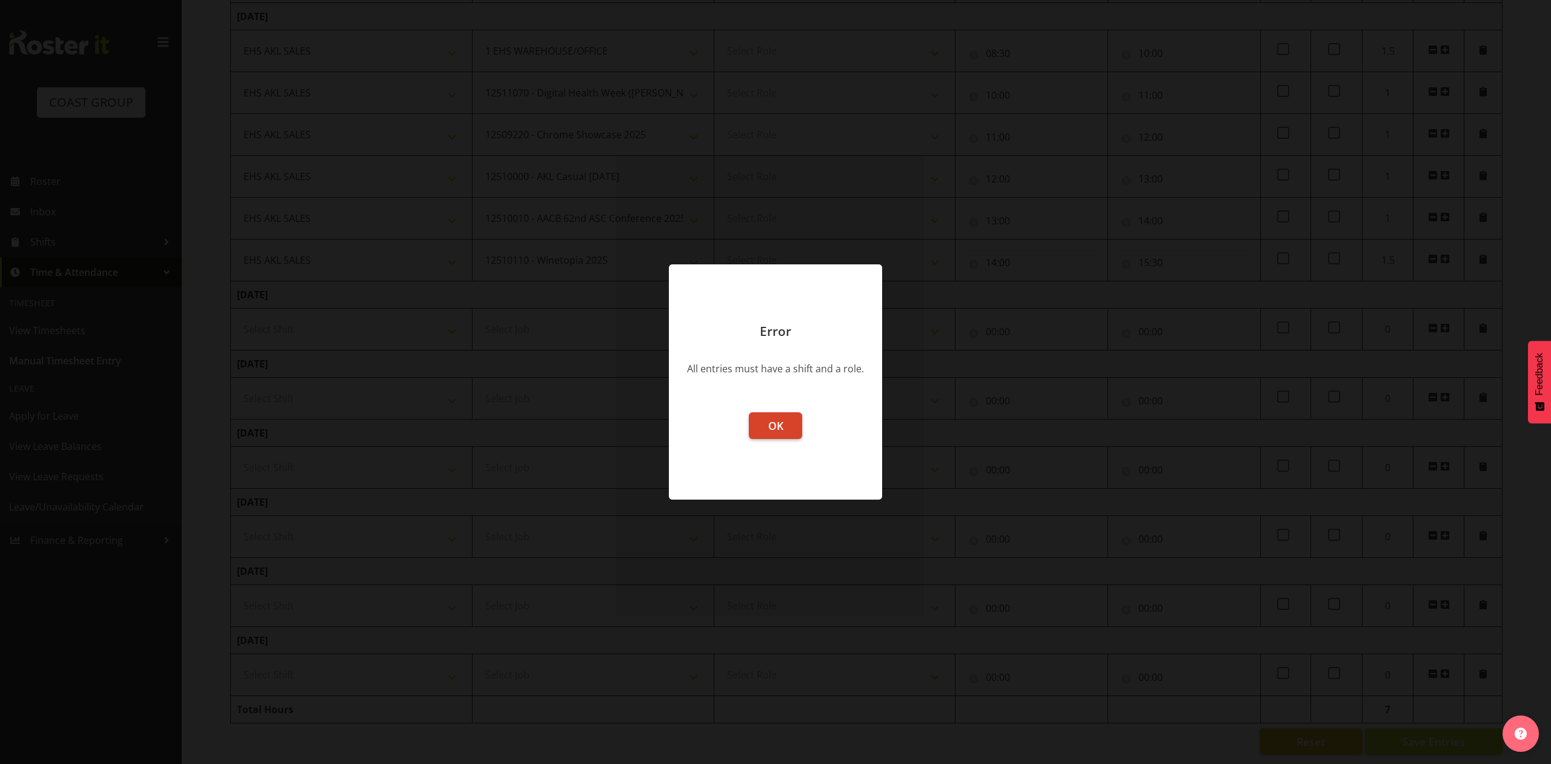
click at [790, 424] on button "OK" at bounding box center [775, 425] width 53 height 27
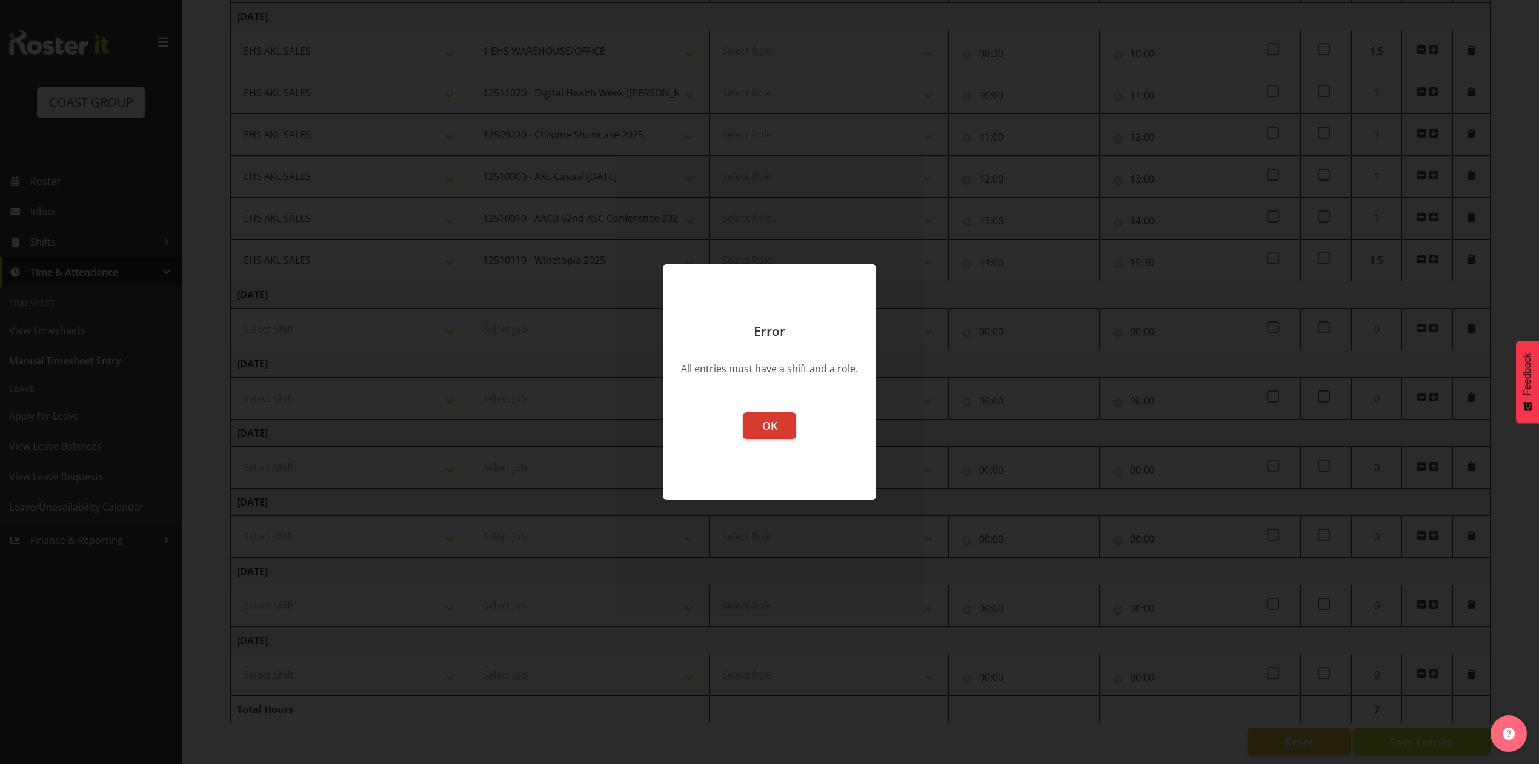
click at [797, 422] on footer "OK" at bounding box center [769, 449] width 213 height 99
click at [791, 420] on button "OK" at bounding box center [769, 425] width 53 height 27
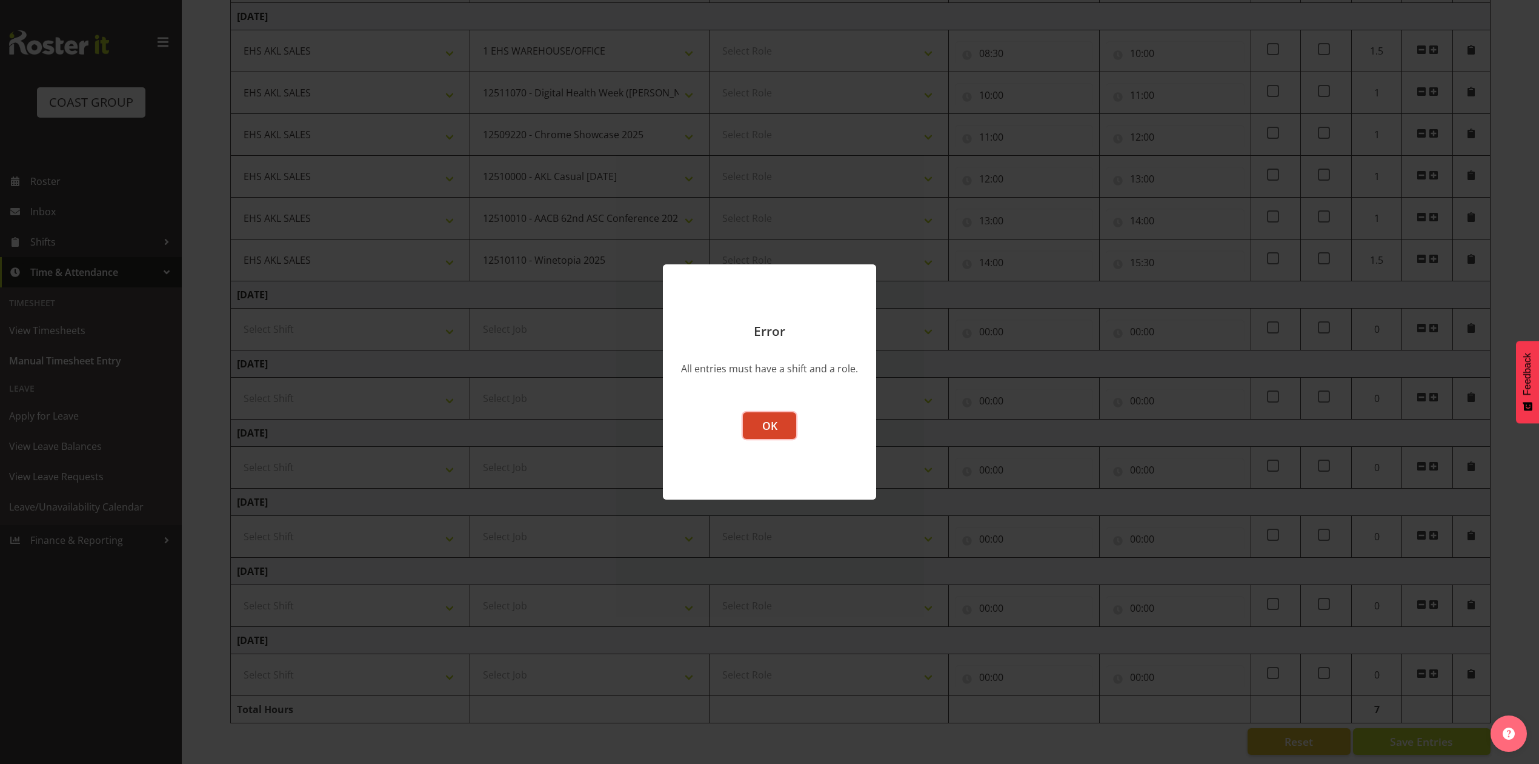
click at [788, 420] on button "OK" at bounding box center [769, 425] width 53 height 27
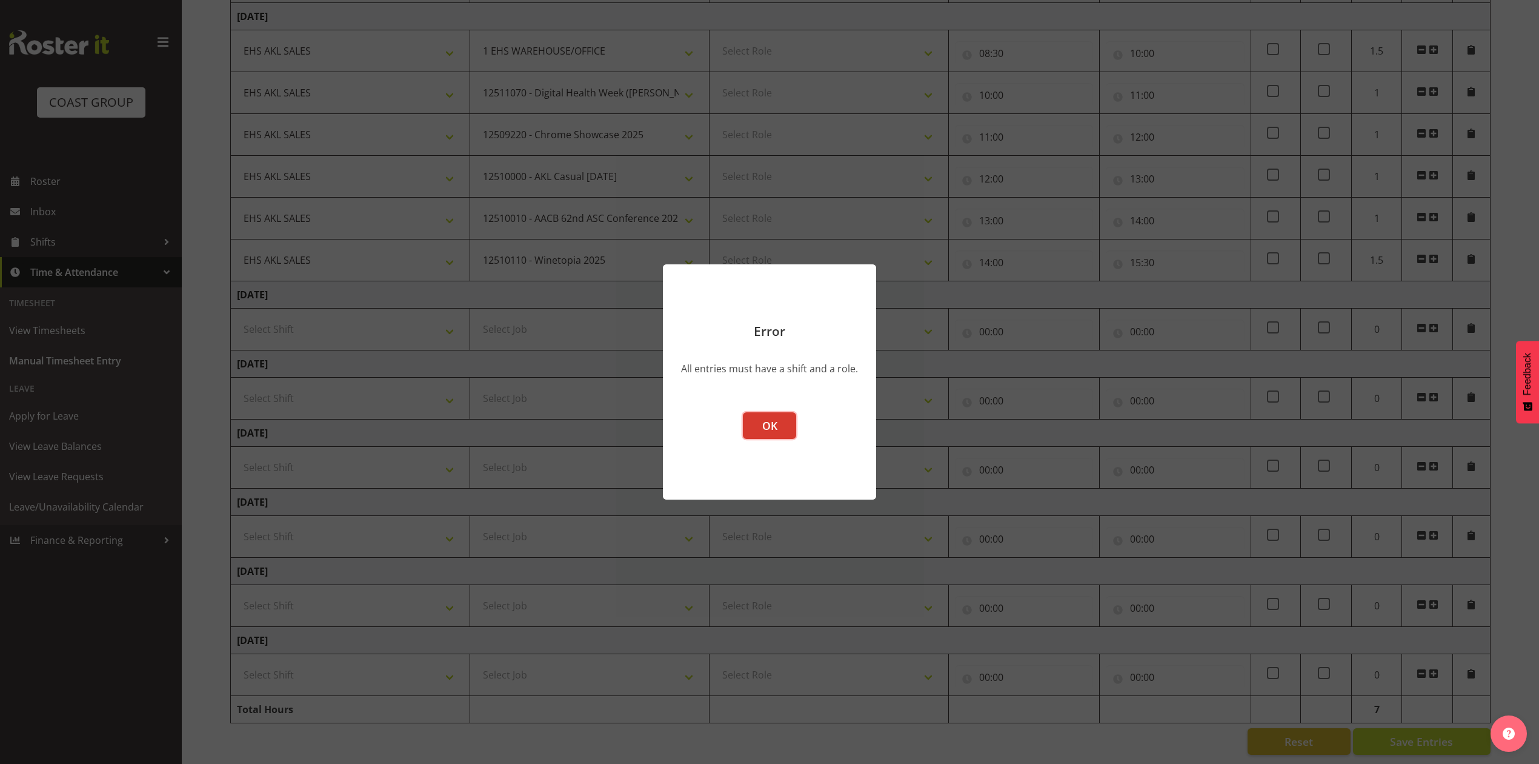
click at [788, 420] on button "OK" at bounding box center [769, 425] width 53 height 27
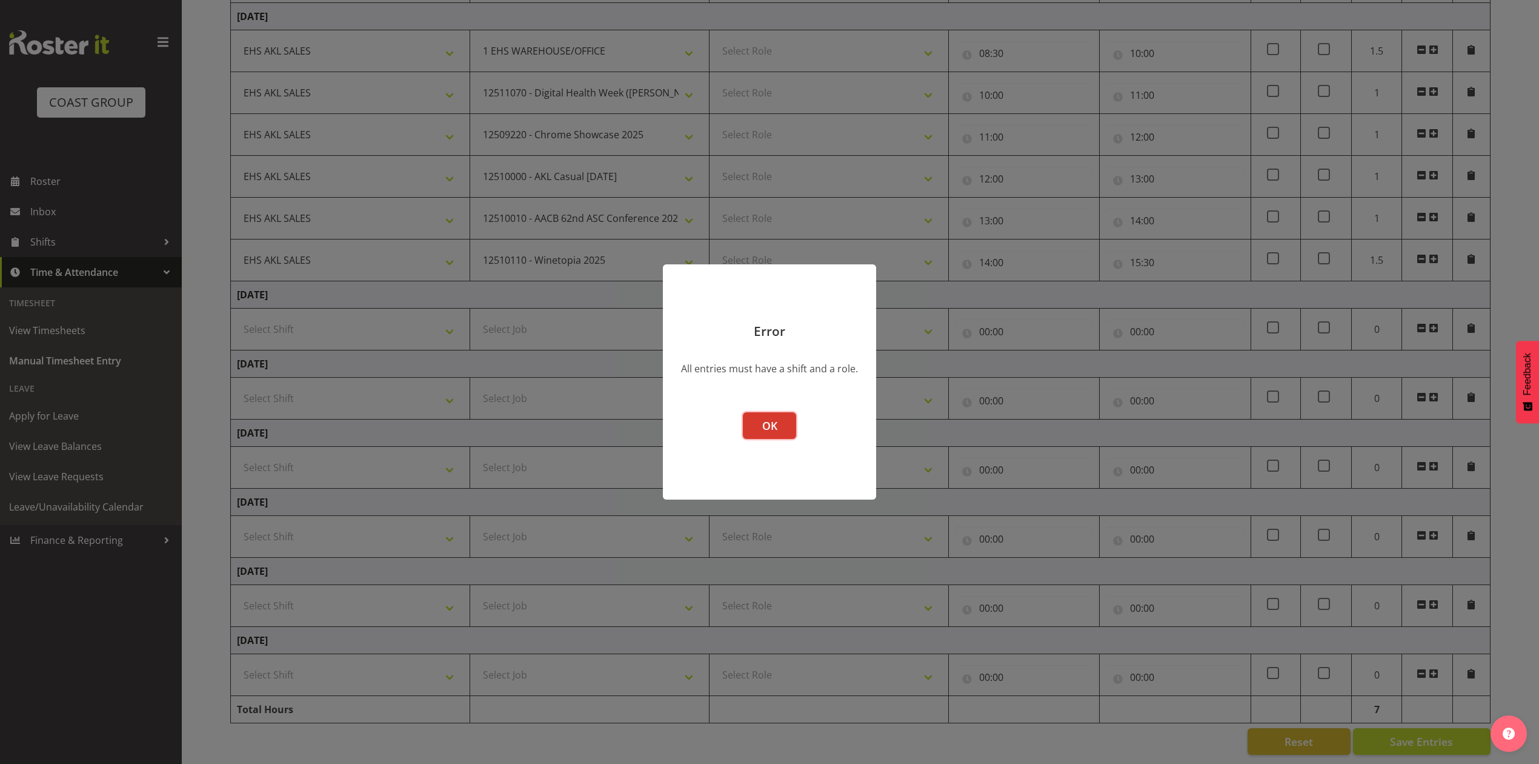
click at [788, 420] on button "OK" at bounding box center [769, 425] width 53 height 27
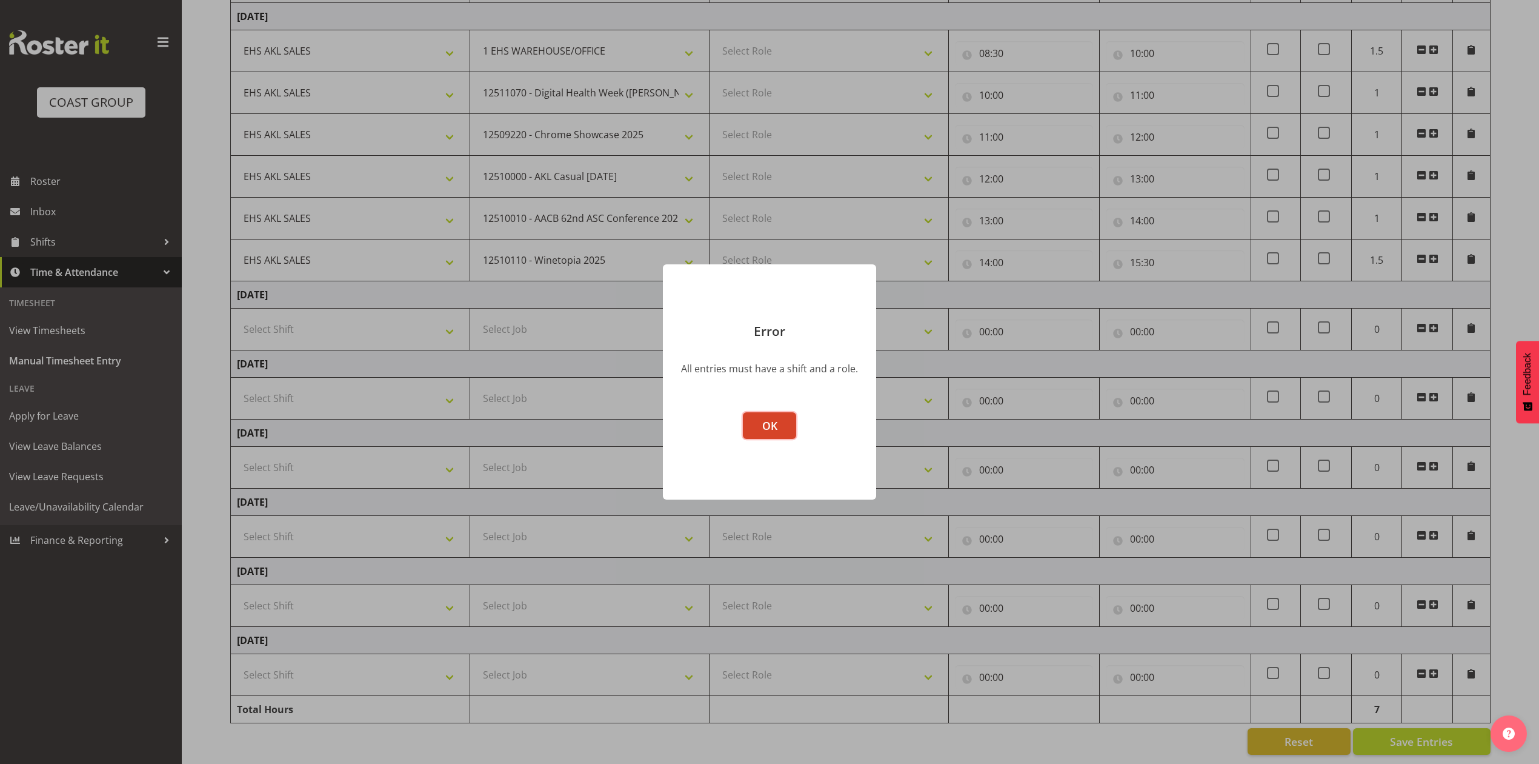
click at [783, 417] on button "OK" at bounding box center [769, 425] width 53 height 27
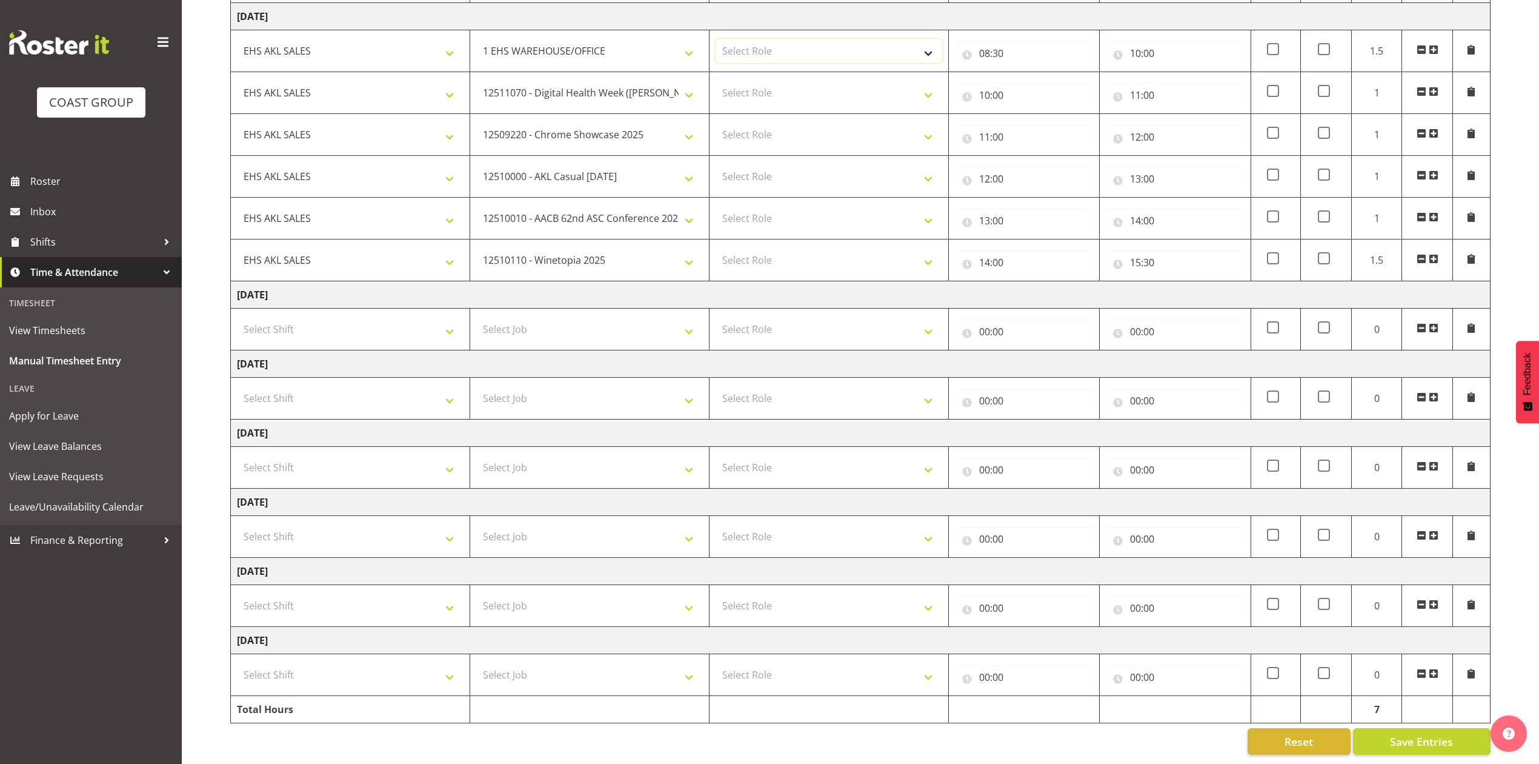
click at [879, 39] on select "Select Role ACCOUNT MANAGER Account Manager" at bounding box center [829, 51] width 227 height 24
select select "197"
click at [716, 39] on select "Select Role ACCOUNT MANAGER Account Manager" at bounding box center [829, 51] width 227 height 24
click at [868, 81] on select "Select Role ACCOUNT MANAGER Account Manager" at bounding box center [829, 93] width 227 height 24
select select "197"
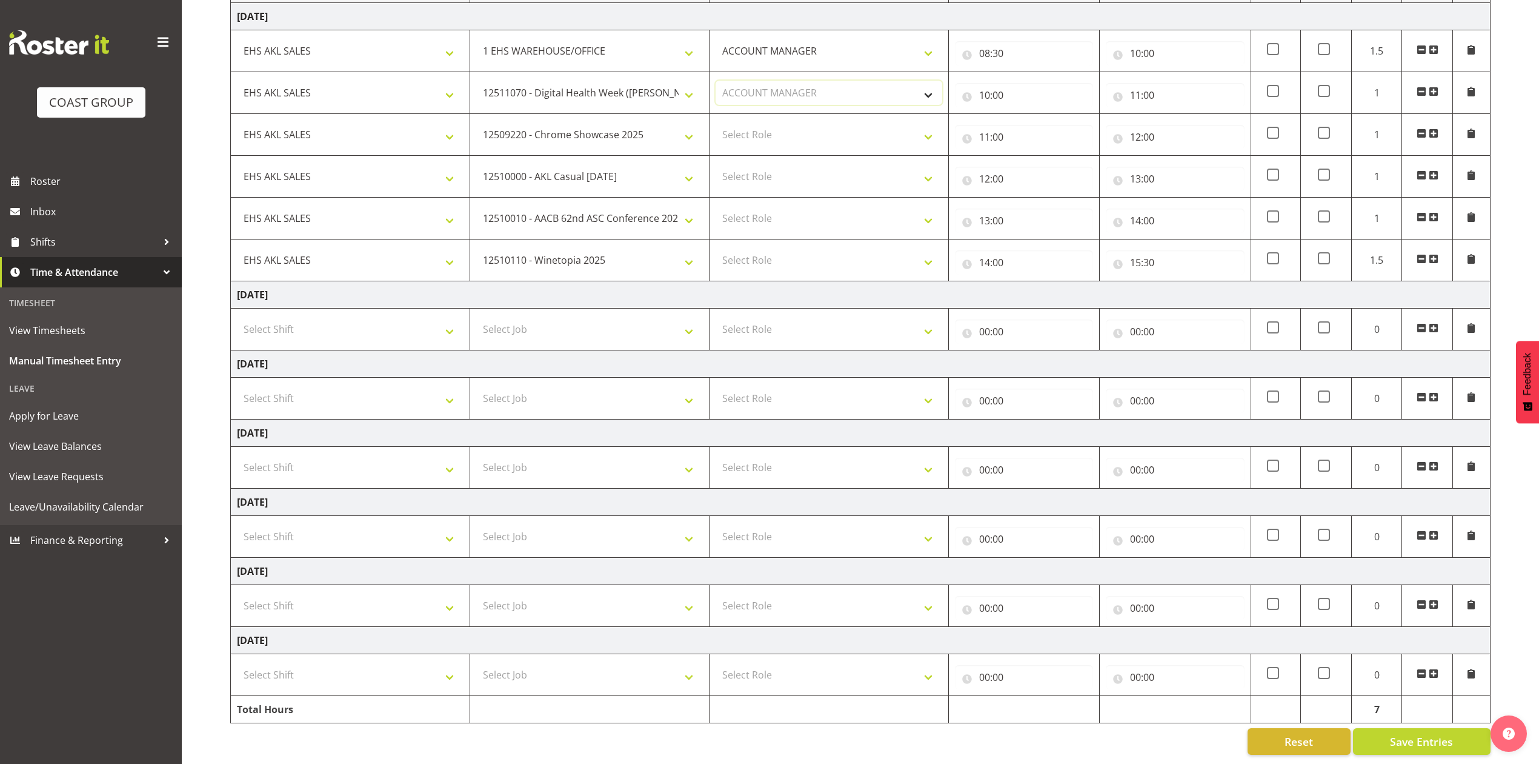
click at [716, 81] on select "Select Role ACCOUNT MANAGER Account Manager" at bounding box center [829, 93] width 227 height 24
click at [866, 122] on select "Select Role ACCOUNT MANAGER Account Manager" at bounding box center [829, 134] width 227 height 24
select select "197"
click at [716, 122] on select "Select Role ACCOUNT MANAGER Account Manager" at bounding box center [829, 134] width 227 height 24
click at [868, 164] on select "Select Role ACCOUNT MANAGER Account Manager" at bounding box center [829, 176] width 227 height 24
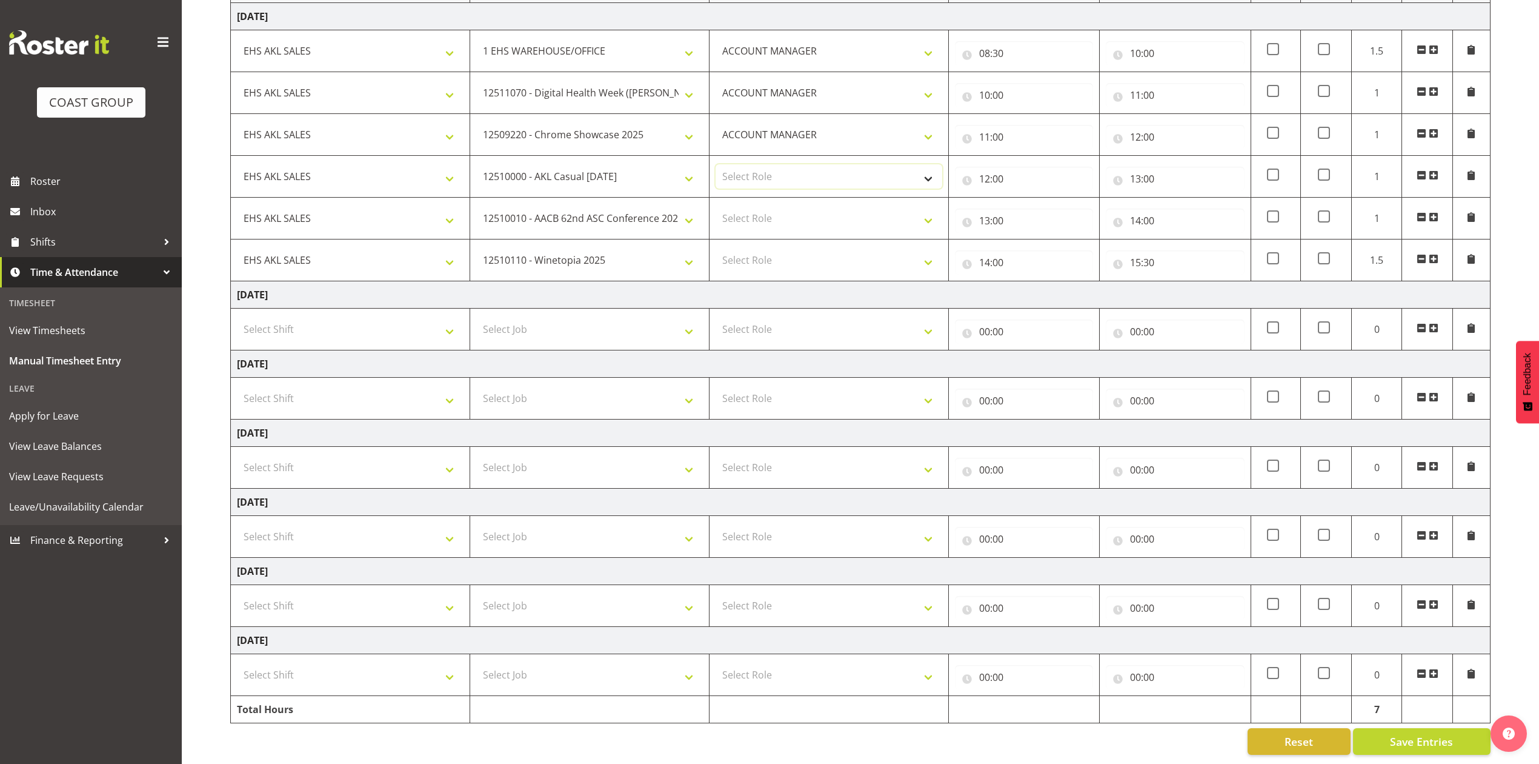
select select "197"
click at [716, 164] on select "Select Role ACCOUNT MANAGER Account Manager" at bounding box center [829, 176] width 227 height 24
click at [864, 206] on select "Select Role ACCOUNT MANAGER Account Manager" at bounding box center [829, 218] width 227 height 24
select select "197"
click at [716, 206] on select "Select Role ACCOUNT MANAGER Account Manager" at bounding box center [829, 218] width 227 height 24
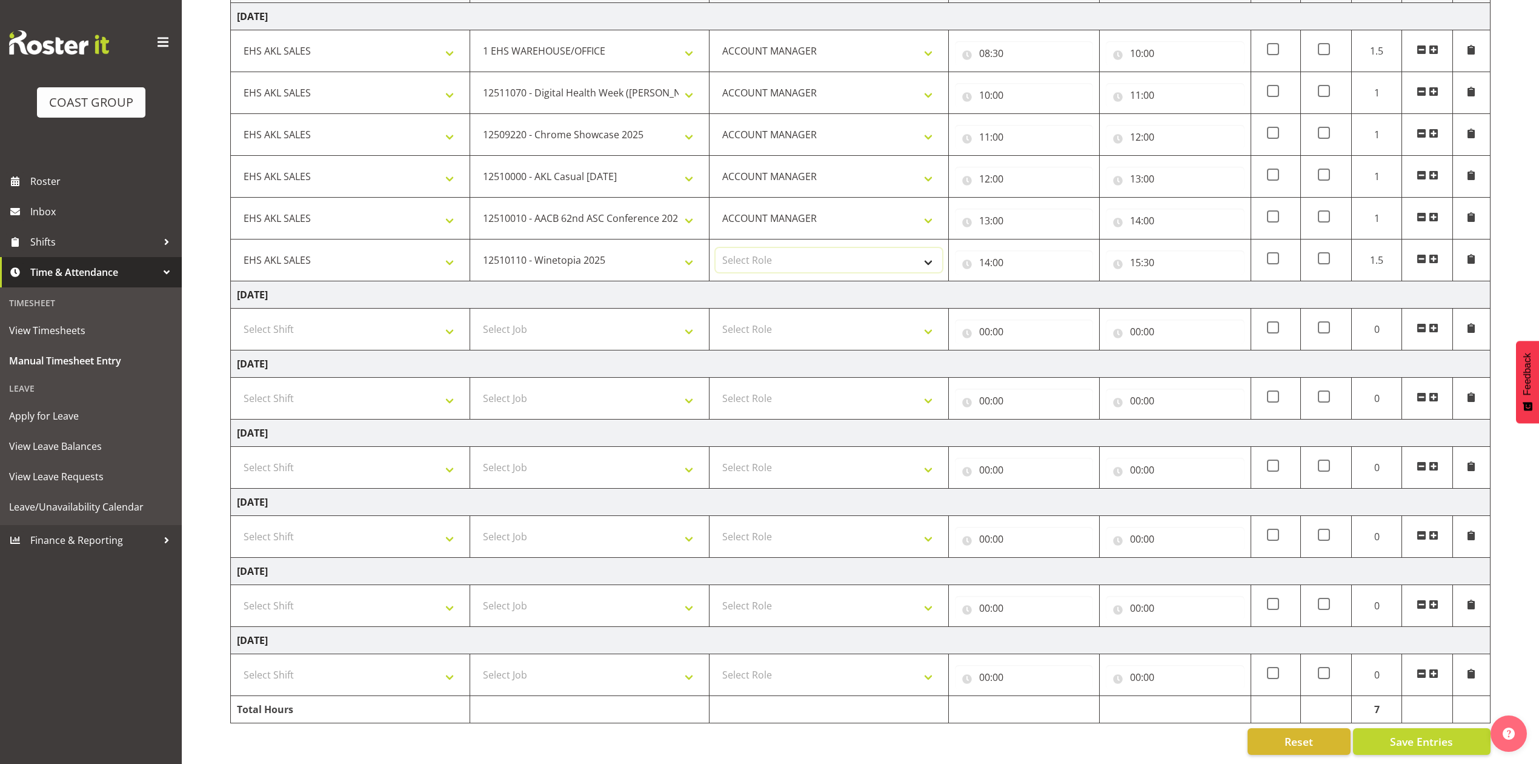
click at [860, 248] on select "Select Role ACCOUNT MANAGER Account Manager" at bounding box center [829, 260] width 227 height 24
select select "197"
click at [716, 248] on select "Select Role ACCOUNT MANAGER Account Manager" at bounding box center [829, 260] width 227 height 24
click at [1412, 733] on span "Save Entries" at bounding box center [1421, 741] width 63 height 16
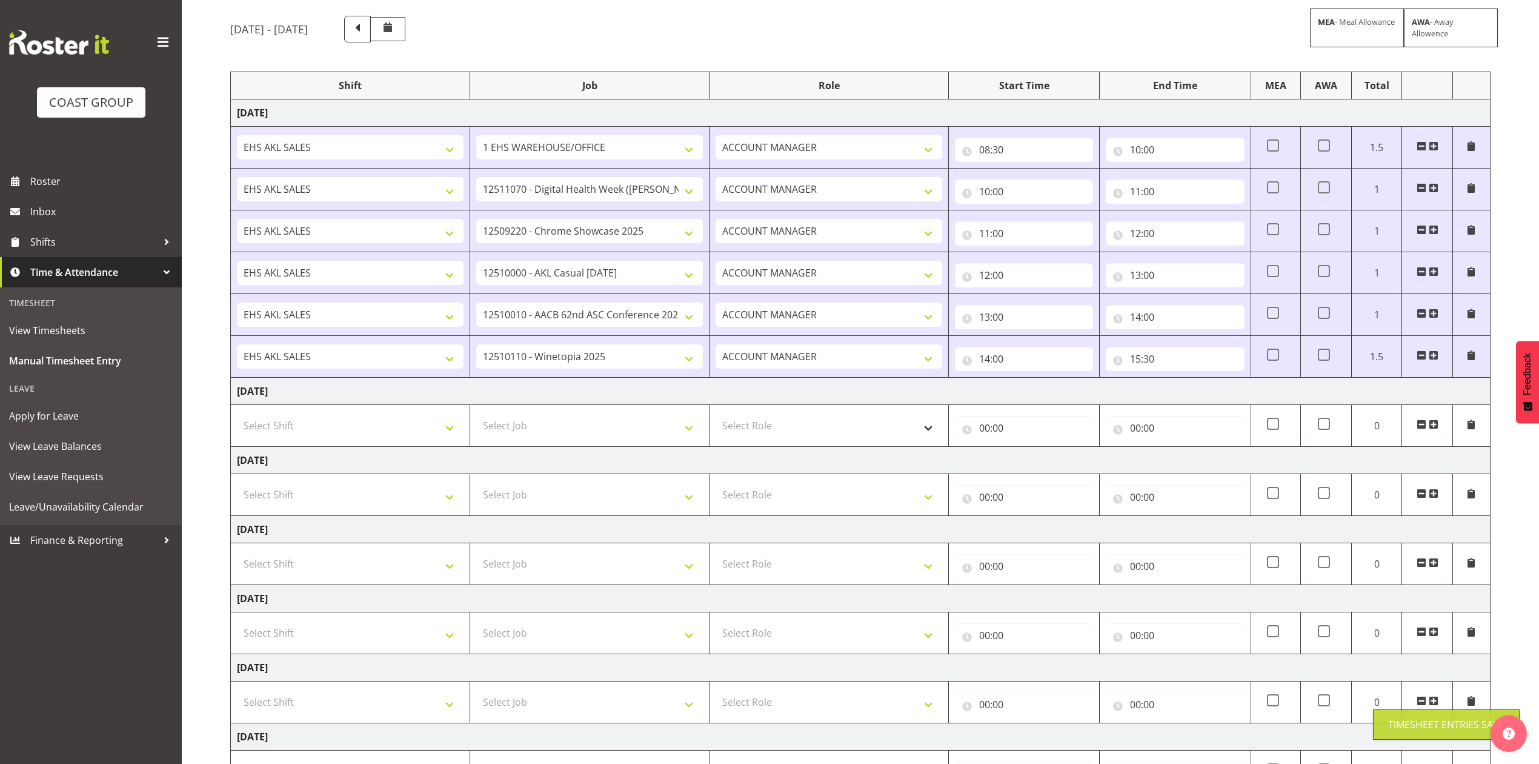
scroll to position [0, 0]
